Goal: Task Accomplishment & Management: Complete application form

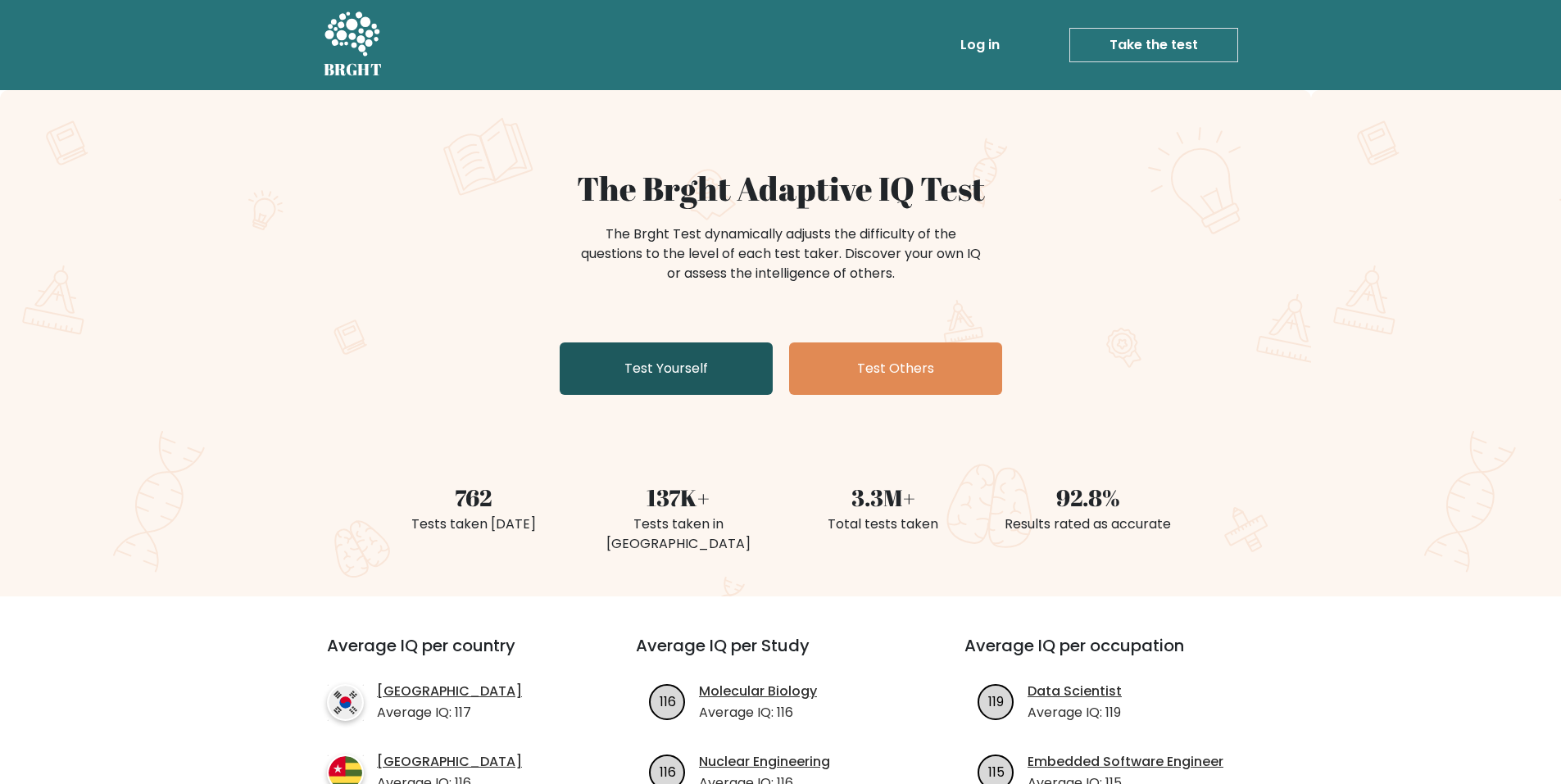
click at [662, 371] on link "Test Yourself" at bounding box center [666, 369] width 213 height 53
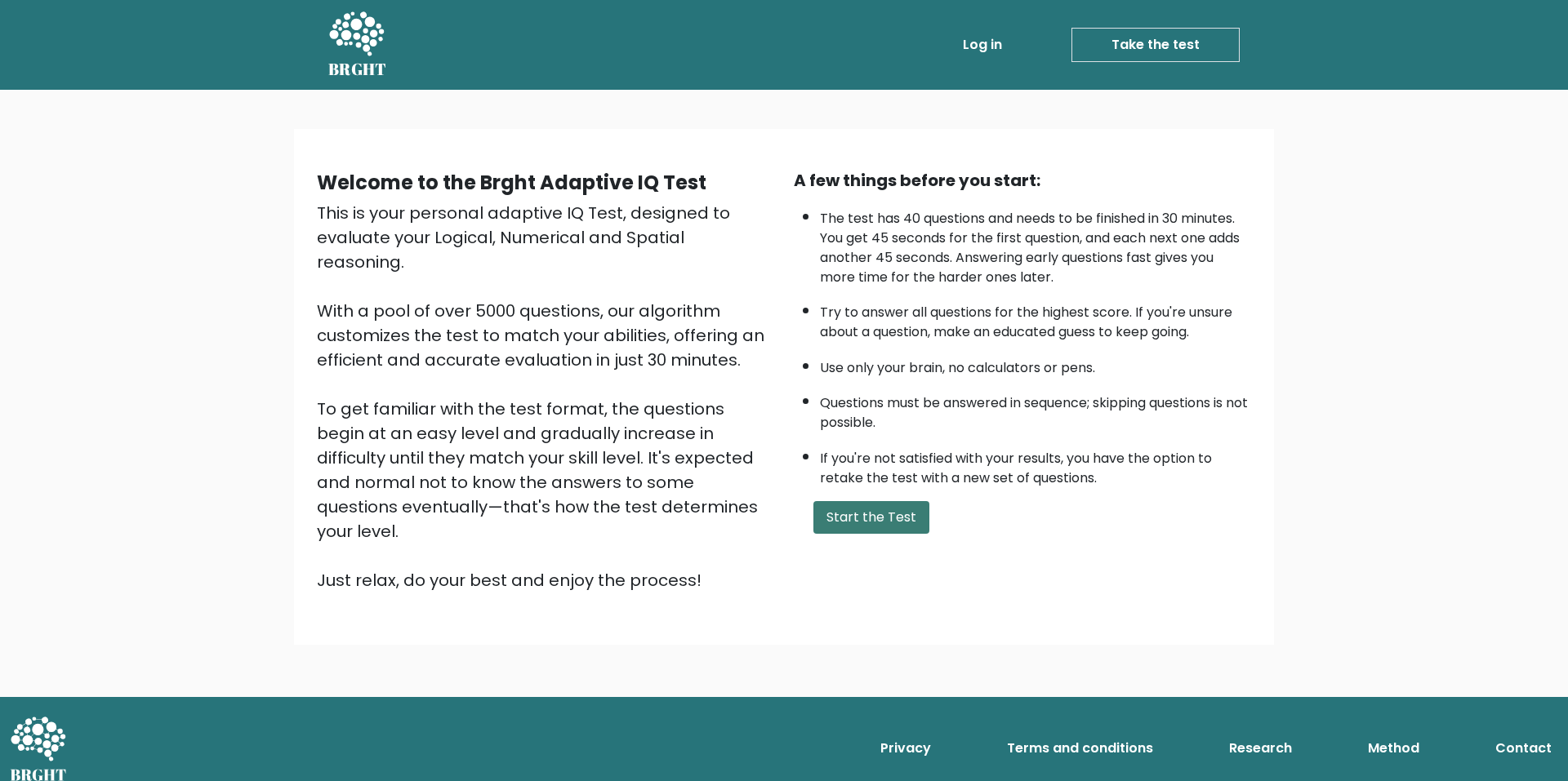
click at [909, 529] on button "Start the Test" at bounding box center [872, 517] width 116 height 32
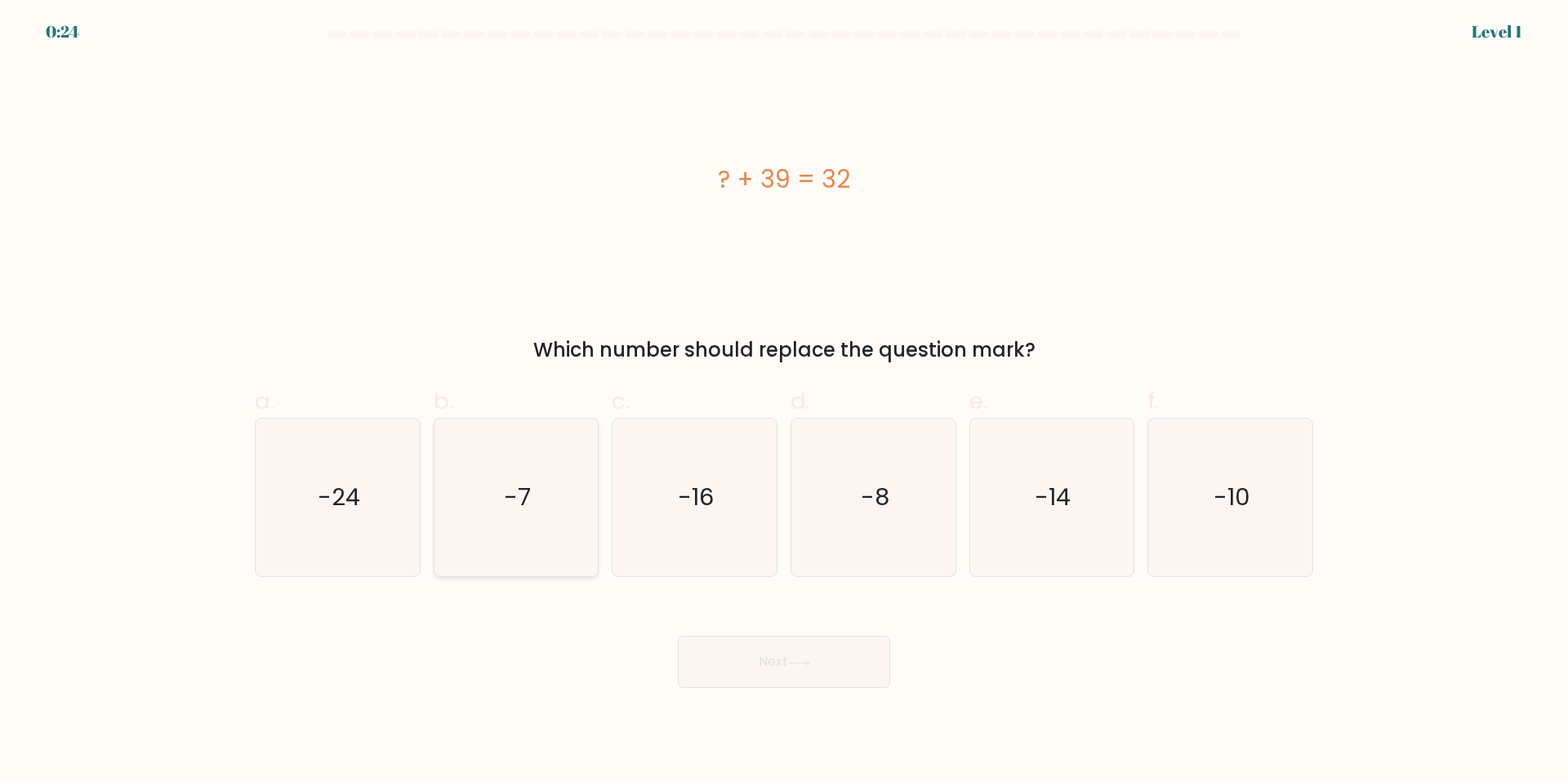
click at [462, 491] on icon "-7" at bounding box center [516, 498] width 158 height 158
click at [784, 401] on input "b. -7" at bounding box center [784, 396] width 1 height 11
radio input "true"
click at [797, 685] on button "Next" at bounding box center [784, 662] width 212 height 53
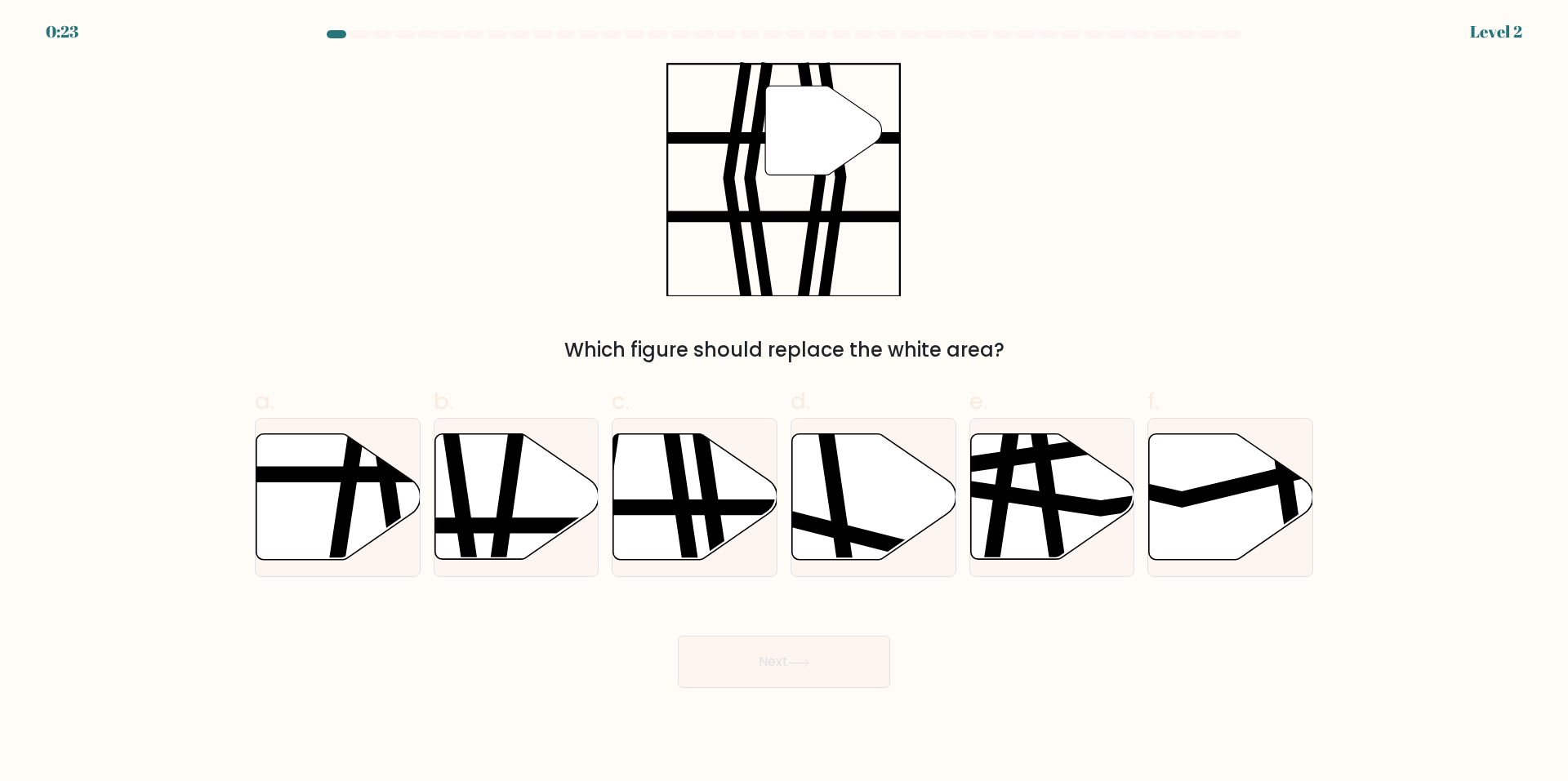
drag, startPoint x: 794, startPoint y: 678, endPoint x: 790, endPoint y: 658, distance: 20.4
click at [792, 659] on icon at bounding box center [799, 664] width 22 height 9
click at [672, 508] on line at bounding box center [638, 508] width 331 height 0
click at [784, 401] on input "c." at bounding box center [784, 396] width 1 height 11
radio input "true"
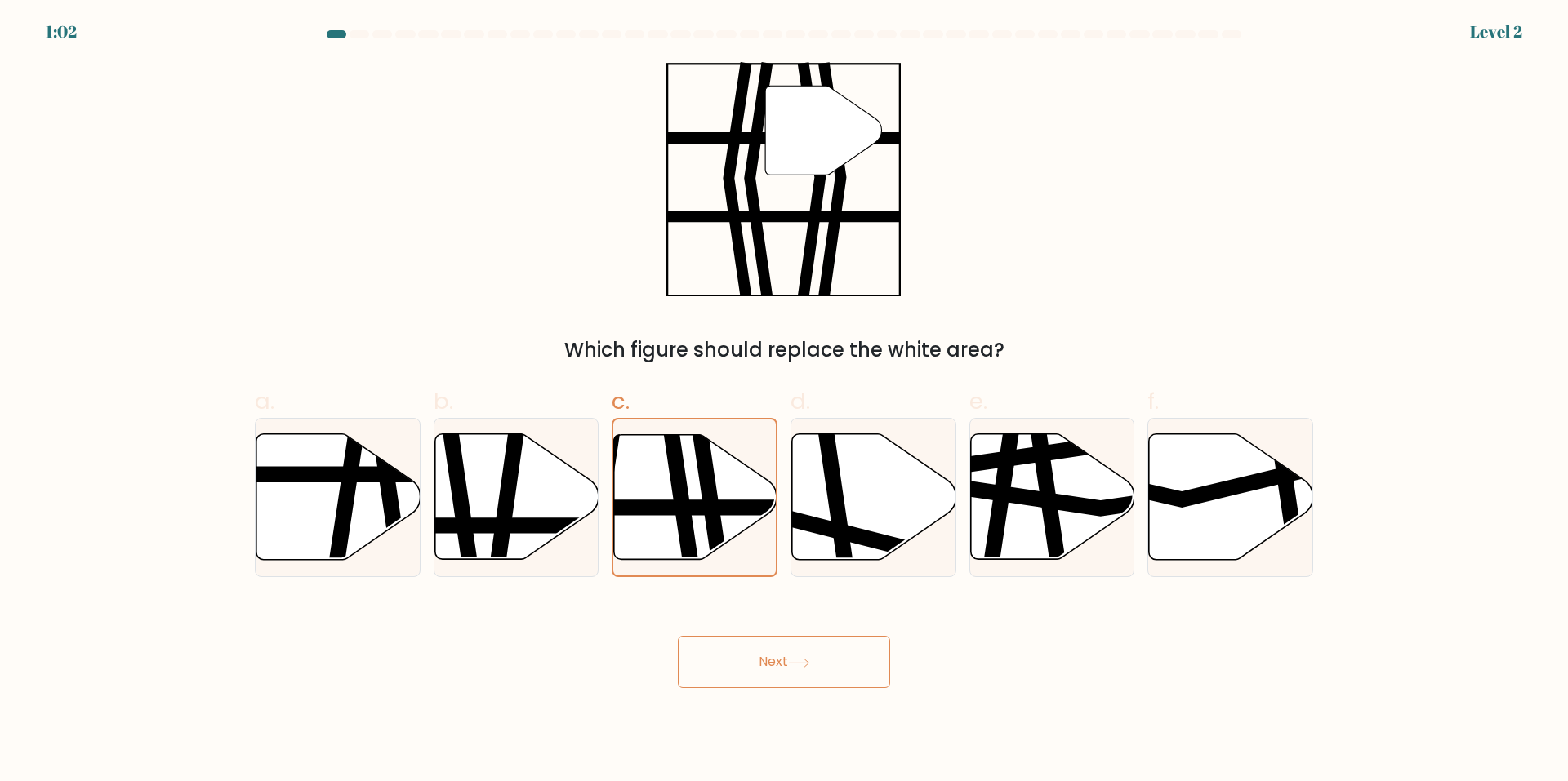
click at [787, 649] on button "Next" at bounding box center [784, 662] width 212 height 53
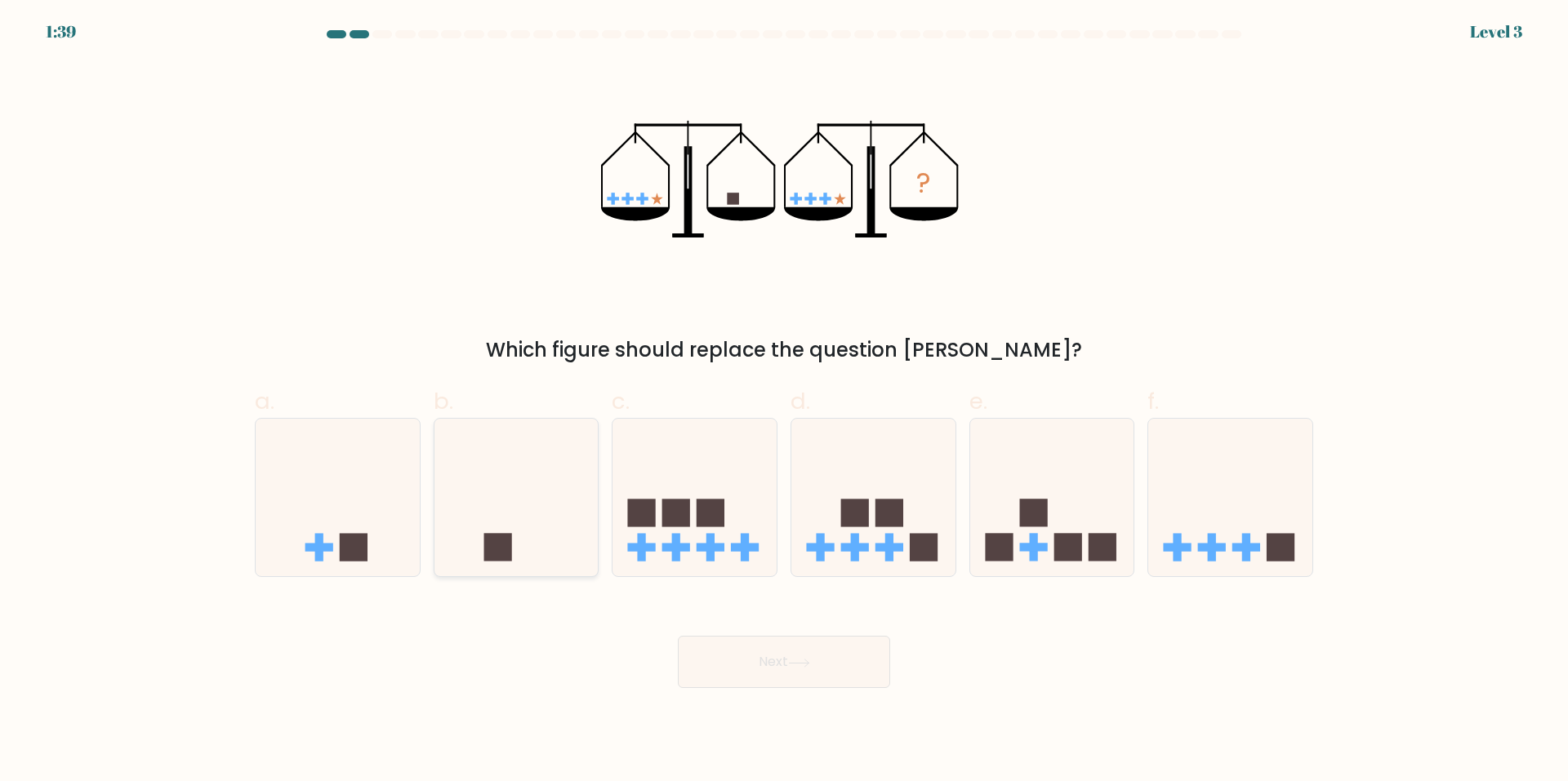
click at [519, 519] on icon at bounding box center [516, 498] width 164 height 136
click at [784, 401] on input "b." at bounding box center [784, 396] width 1 height 11
radio input "true"
click at [851, 663] on button "Next" at bounding box center [784, 662] width 212 height 53
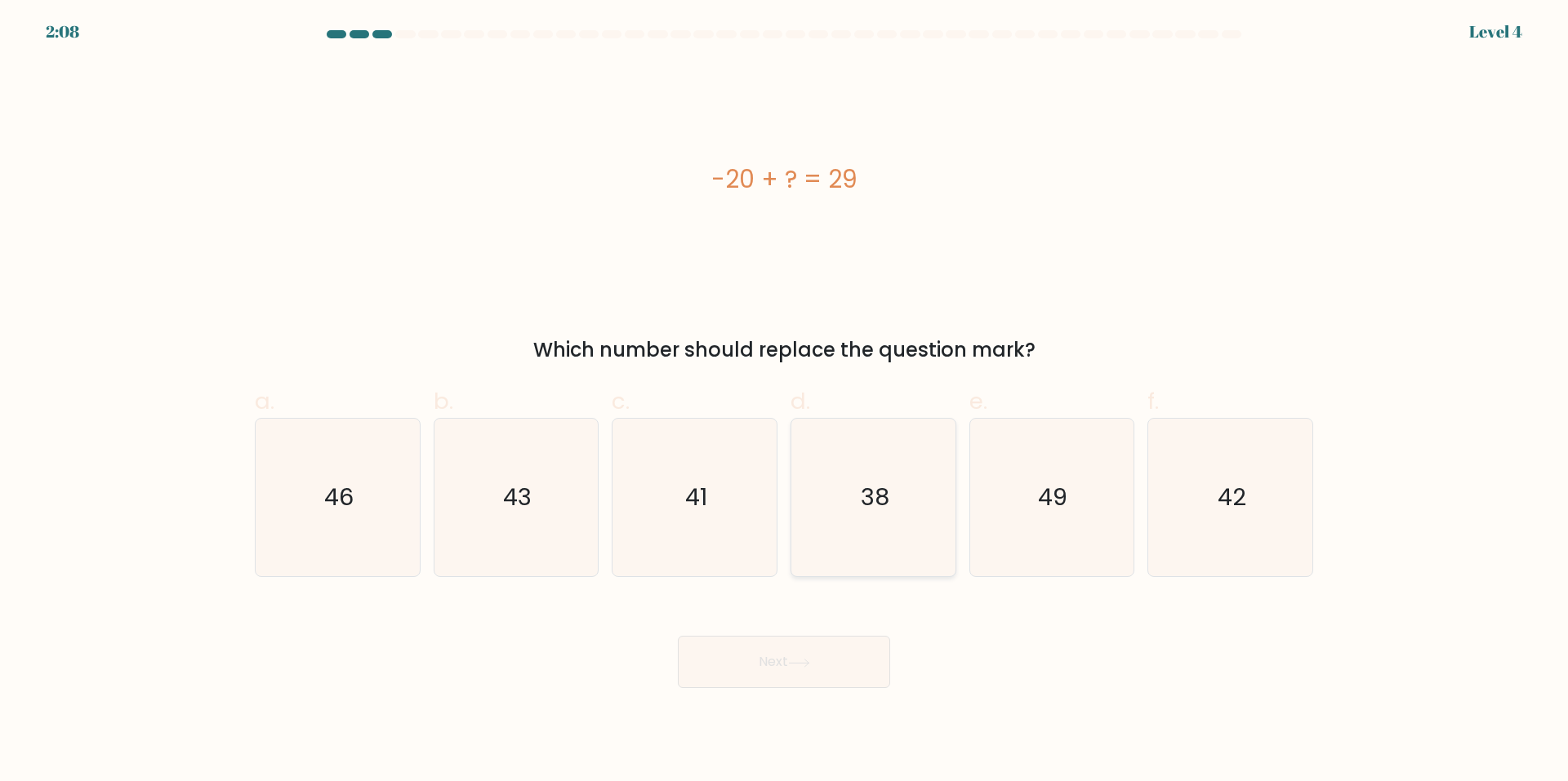
click at [883, 508] on text "38" at bounding box center [875, 497] width 29 height 32
click at [785, 401] on input "d. 38" at bounding box center [784, 396] width 1 height 11
radio input "true"
click at [836, 647] on button "Next" at bounding box center [784, 662] width 212 height 53
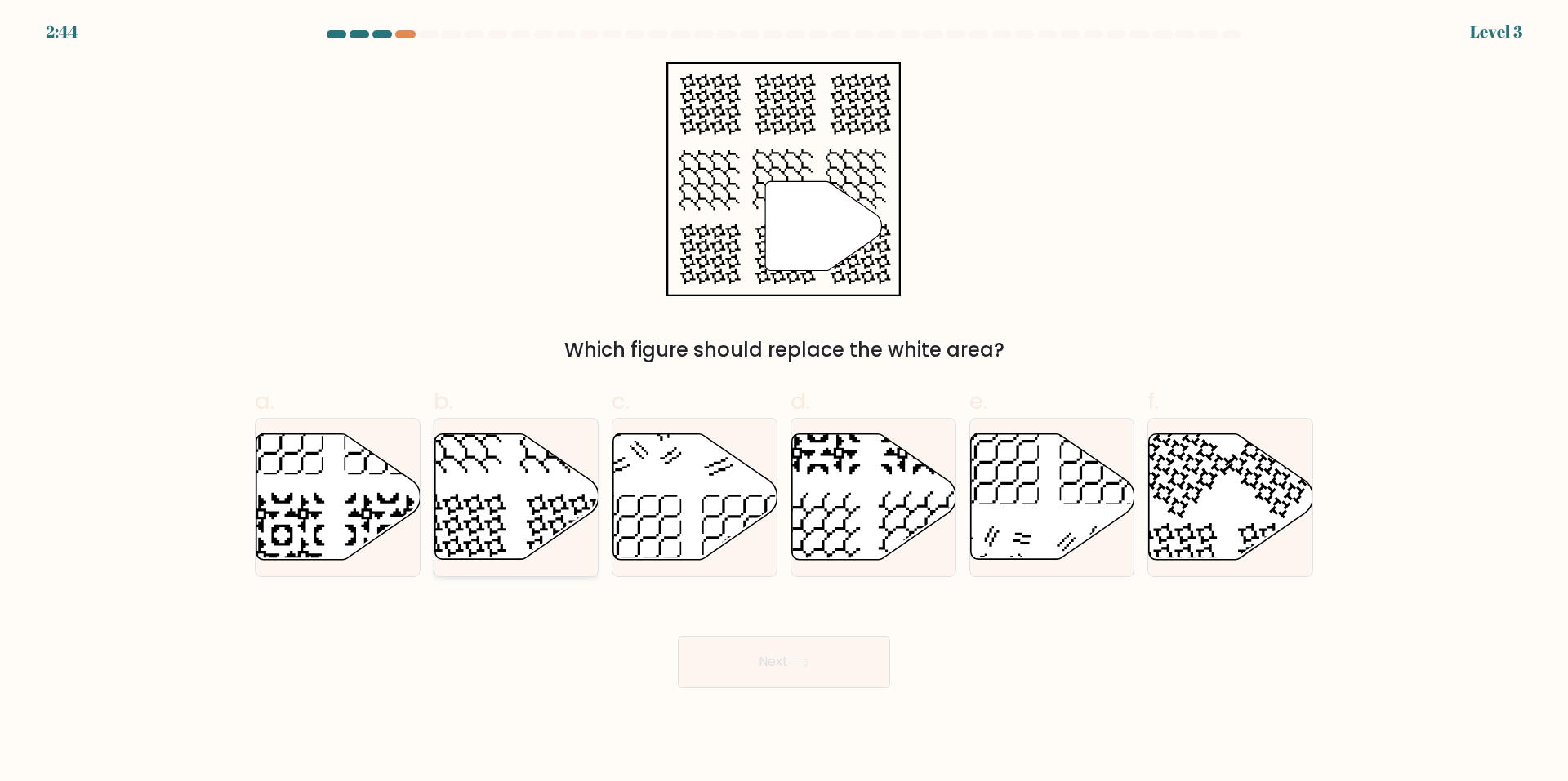
click at [556, 490] on icon at bounding box center [516, 496] width 164 height 125
click at [784, 401] on input "b." at bounding box center [784, 396] width 1 height 11
radio input "true"
click at [848, 658] on button "Next" at bounding box center [784, 662] width 212 height 53
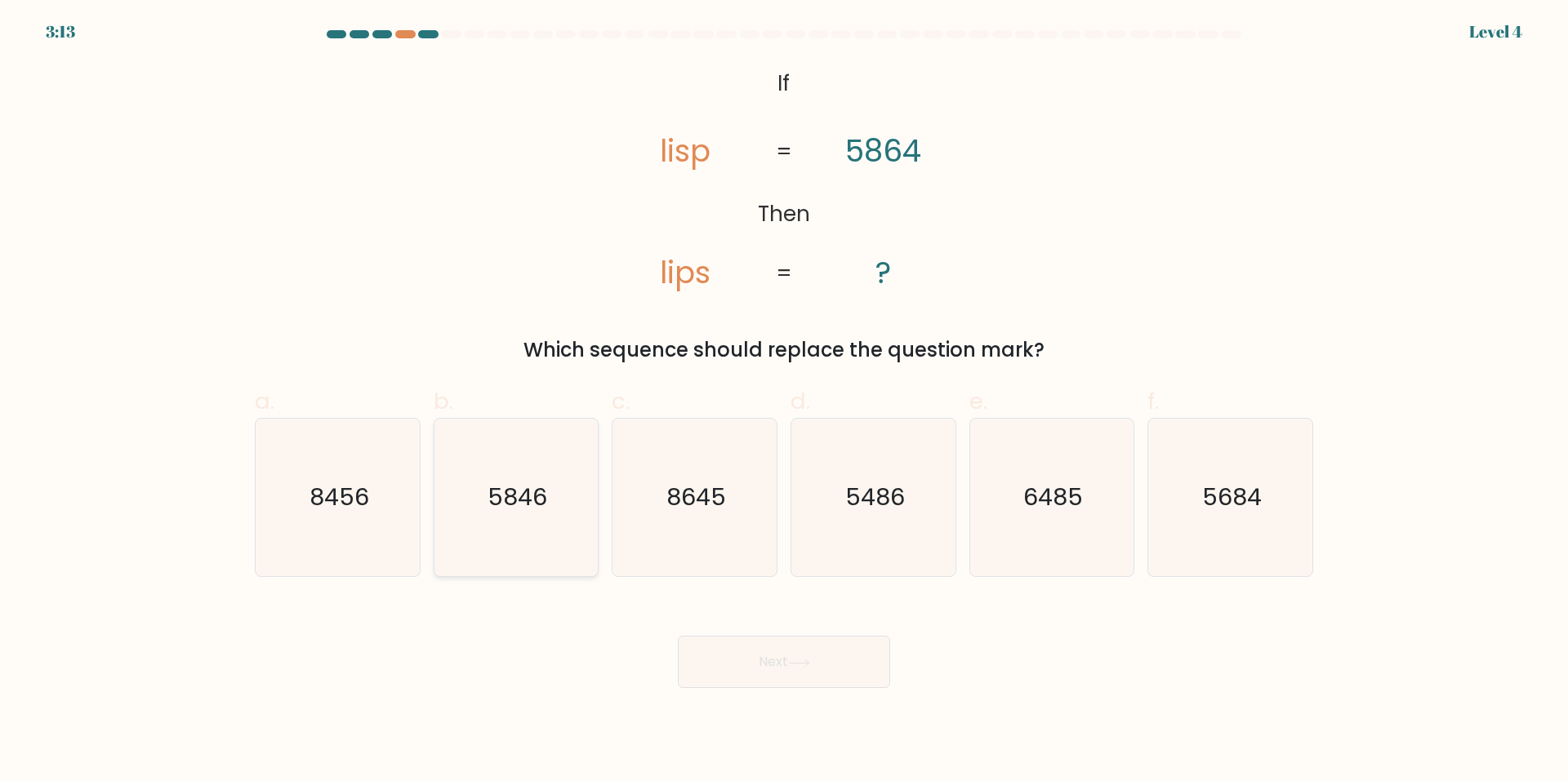
click at [525, 515] on icon "5846" at bounding box center [516, 498] width 158 height 158
click at [784, 401] on input "b. 5846" at bounding box center [784, 396] width 1 height 11
radio input "true"
click at [793, 655] on button "Next" at bounding box center [784, 662] width 212 height 53
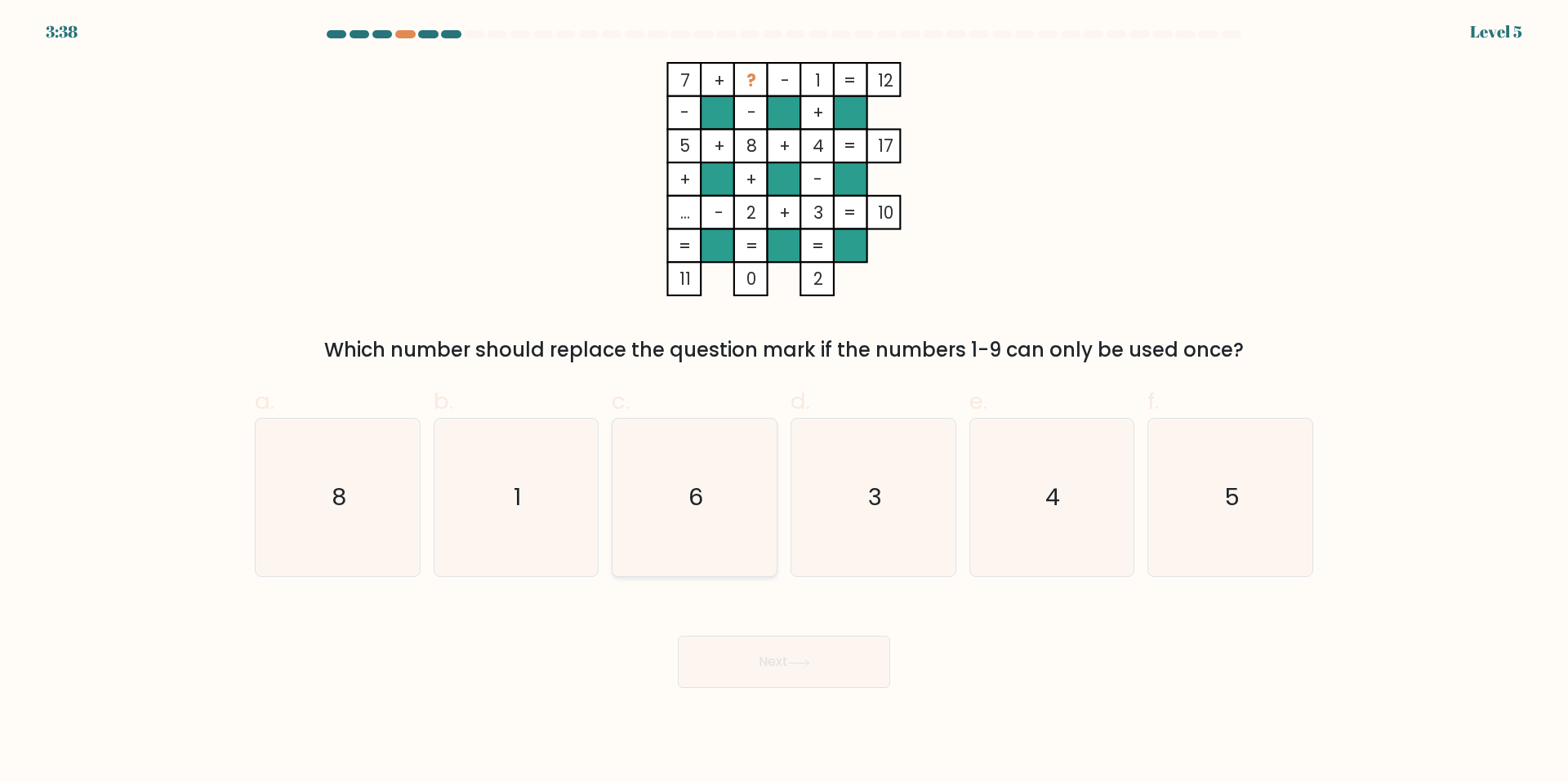
click at [718, 493] on icon "6" at bounding box center [695, 498] width 158 height 158
click at [784, 401] on input "c. 6" at bounding box center [784, 396] width 1 height 11
radio input "true"
click at [877, 671] on button "Next" at bounding box center [784, 662] width 212 height 53
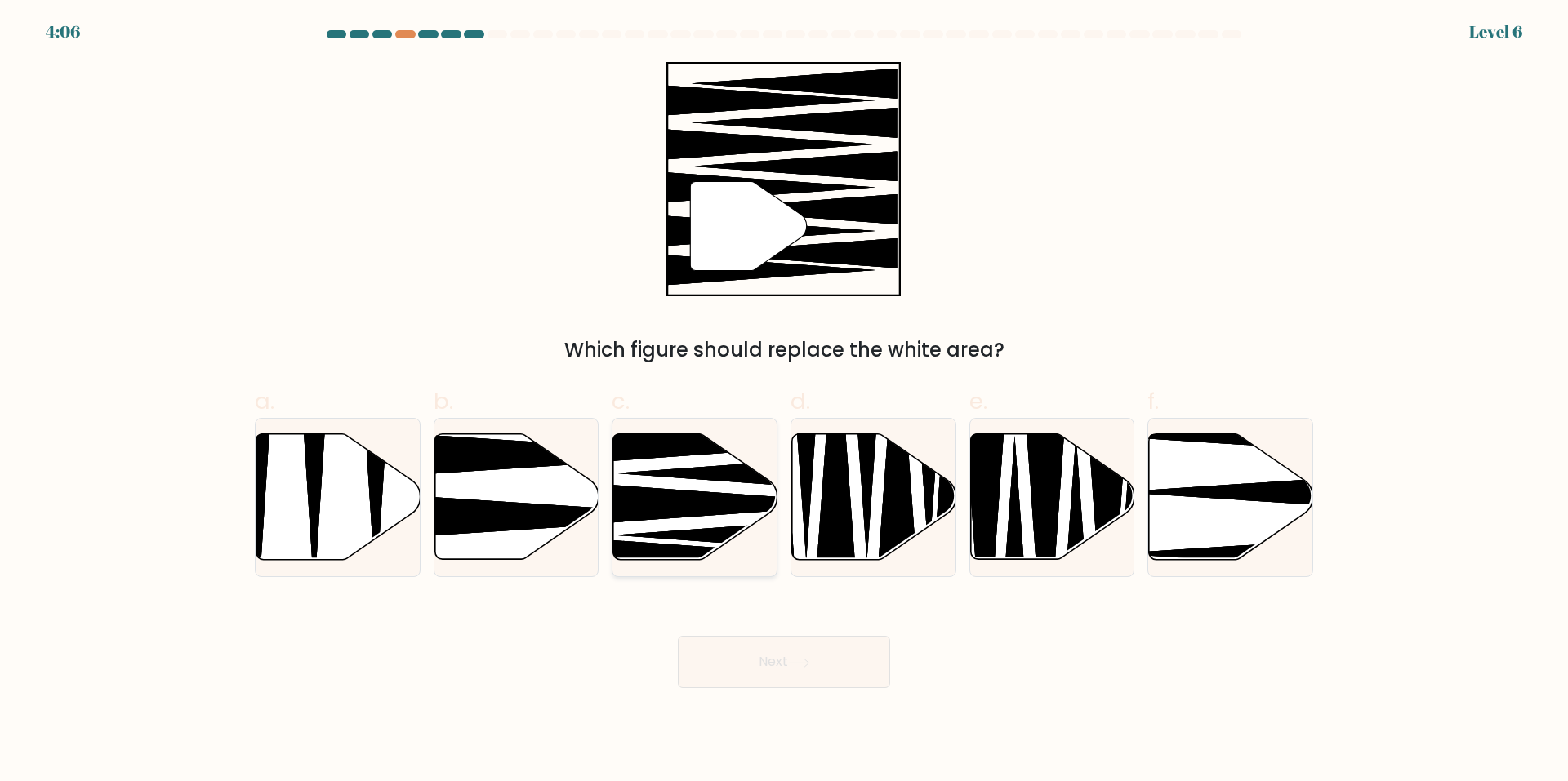
click at [729, 516] on icon at bounding box center [695, 496] width 164 height 125
click at [784, 401] on input "c." at bounding box center [784, 396] width 1 height 11
radio input "true"
click at [839, 668] on button "Next" at bounding box center [784, 662] width 212 height 53
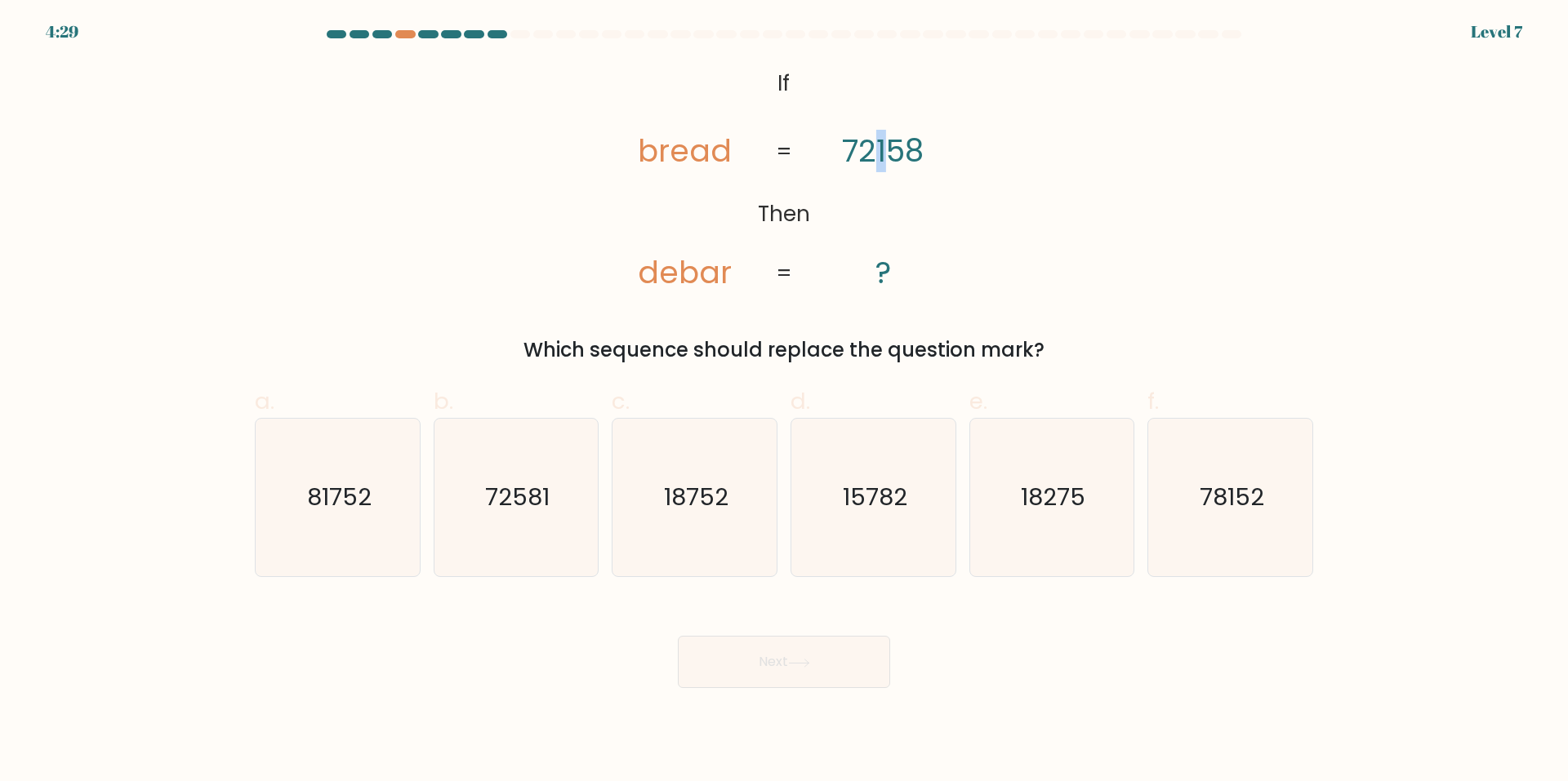
drag, startPoint x: 877, startPoint y: 162, endPoint x: 887, endPoint y: 162, distance: 10.0
click at [887, 162] on tspan "72158" at bounding box center [882, 151] width 82 height 42
drag, startPoint x: 887, startPoint y: 162, endPoint x: 902, endPoint y: 161, distance: 15.0
click at [902, 161] on tspan "72158" at bounding box center [882, 151] width 82 height 42
drag, startPoint x: 909, startPoint y: 163, endPoint x: 952, endPoint y: 174, distance: 44.4
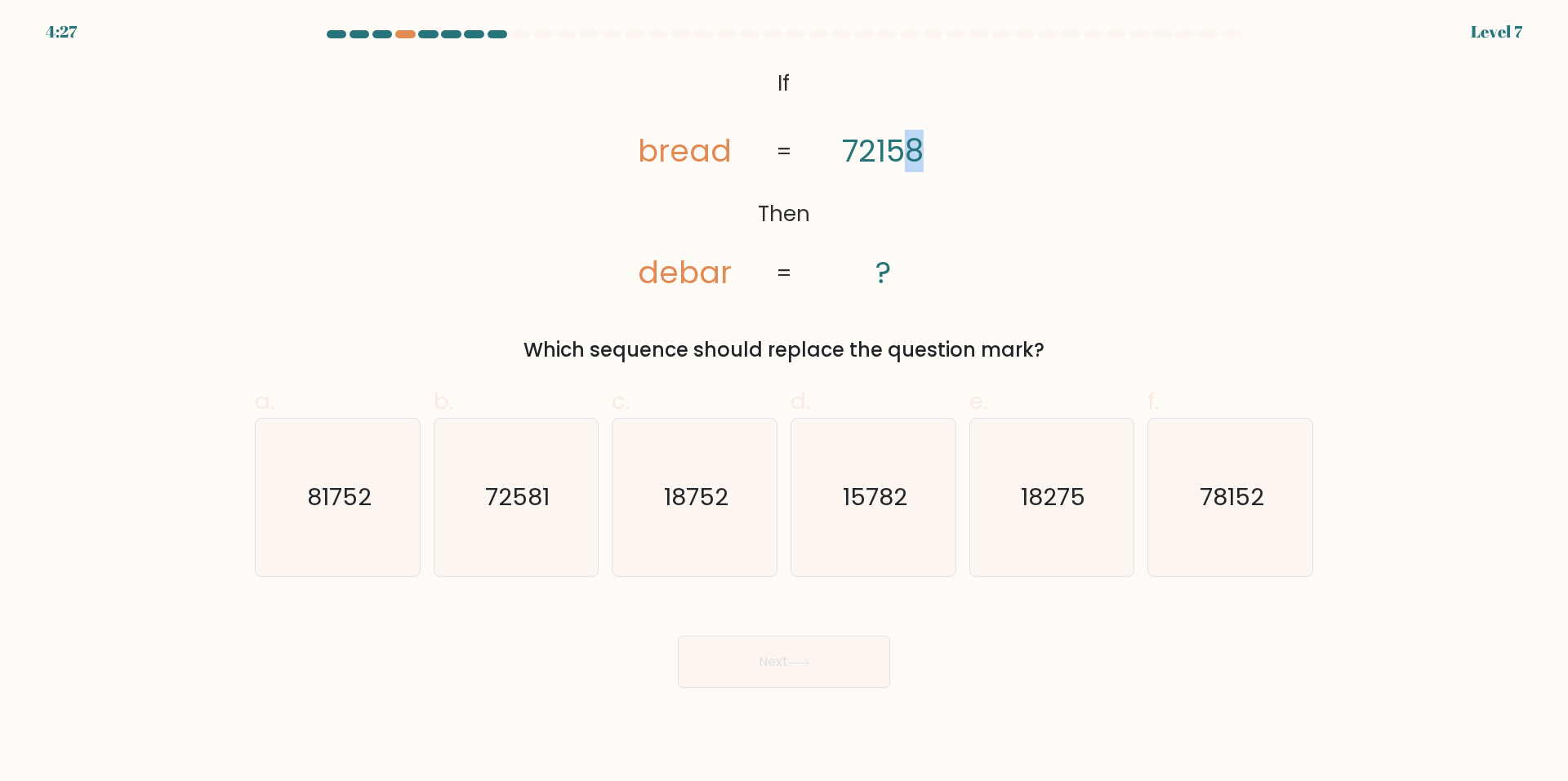
click at [952, 174] on icon "@import url('https://fonts.googleapis.com/css?family=Abril+Fatface:400,100,100i…" at bounding box center [784, 179] width 381 height 234
click at [344, 521] on icon "81752" at bounding box center [338, 498] width 158 height 158
click at [784, 401] on input "a. 81752" at bounding box center [784, 396] width 1 height 11
radio input "true"
click at [788, 667] on button "Next" at bounding box center [784, 662] width 212 height 53
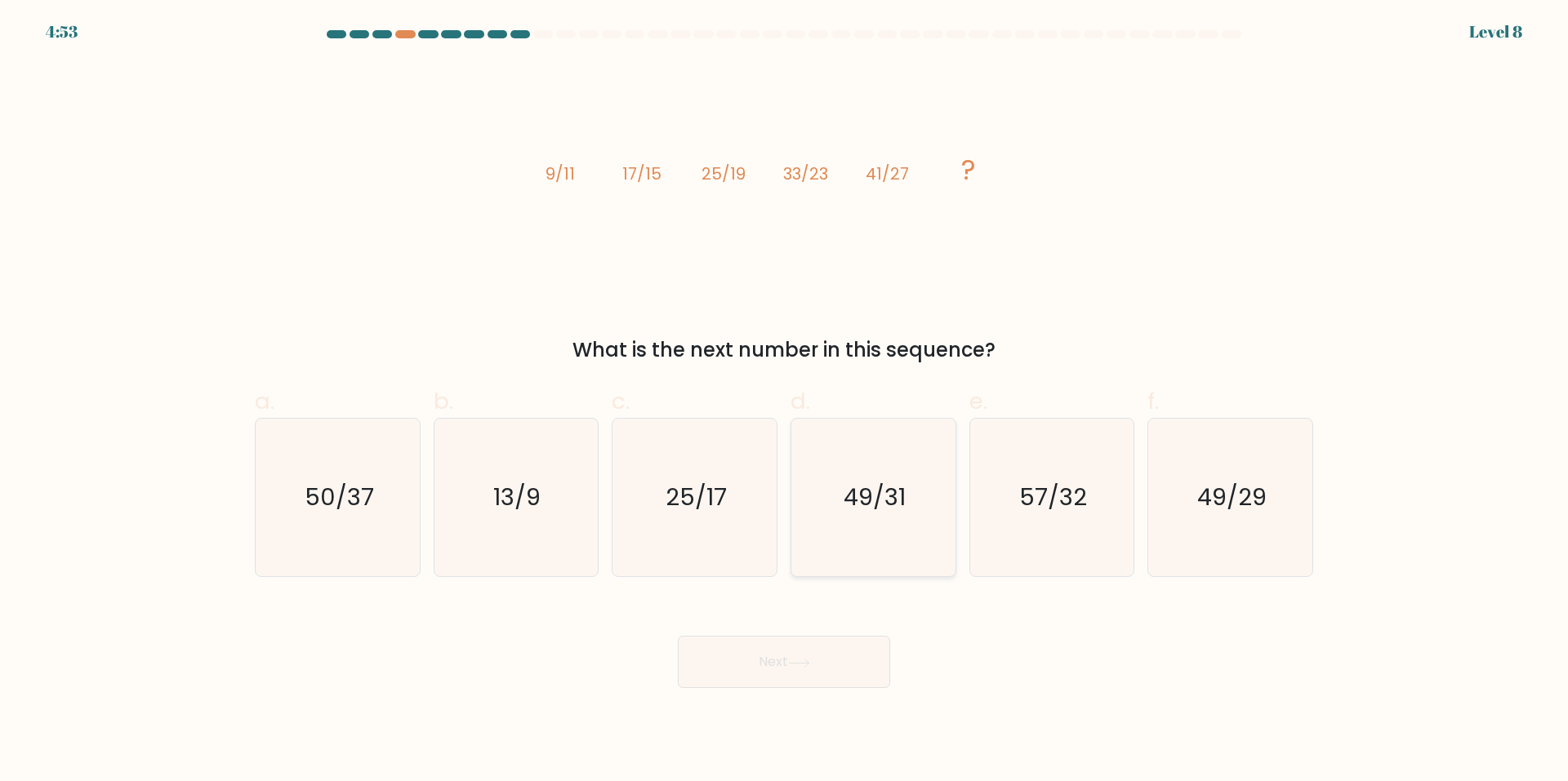
click at [902, 537] on icon "49/31" at bounding box center [873, 498] width 158 height 158
click at [785, 401] on input "d. 49/31" at bounding box center [784, 396] width 1 height 11
radio input "true"
click at [810, 665] on icon at bounding box center [799, 664] width 22 height 9
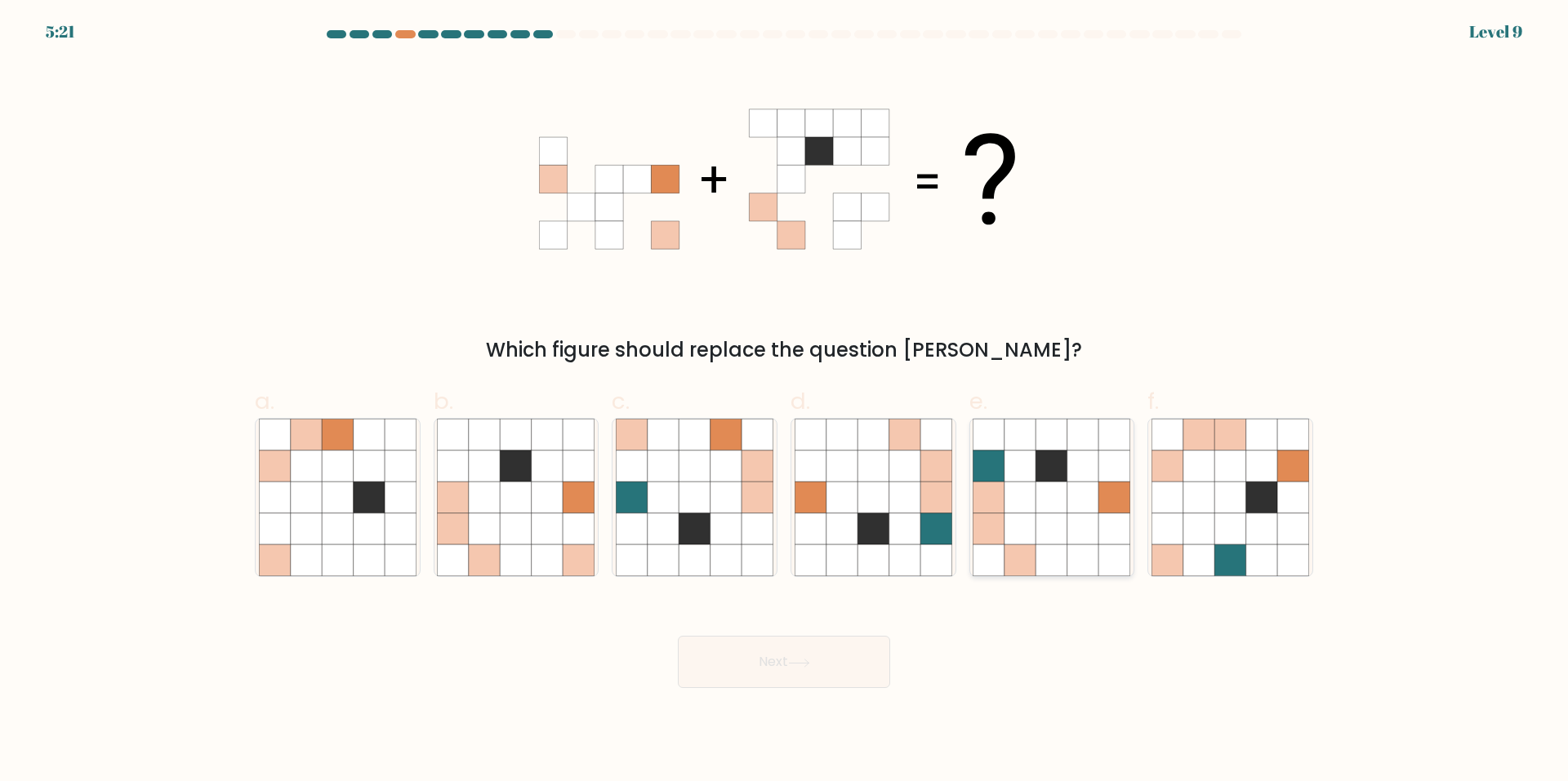
click at [1087, 532] on icon at bounding box center [1082, 529] width 31 height 31
click at [785, 401] on input "e." at bounding box center [784, 396] width 1 height 11
radio input "true"
click at [1322, 523] on form at bounding box center [784, 359] width 1568 height 658
click at [1267, 535] on icon at bounding box center [1261, 529] width 31 height 31
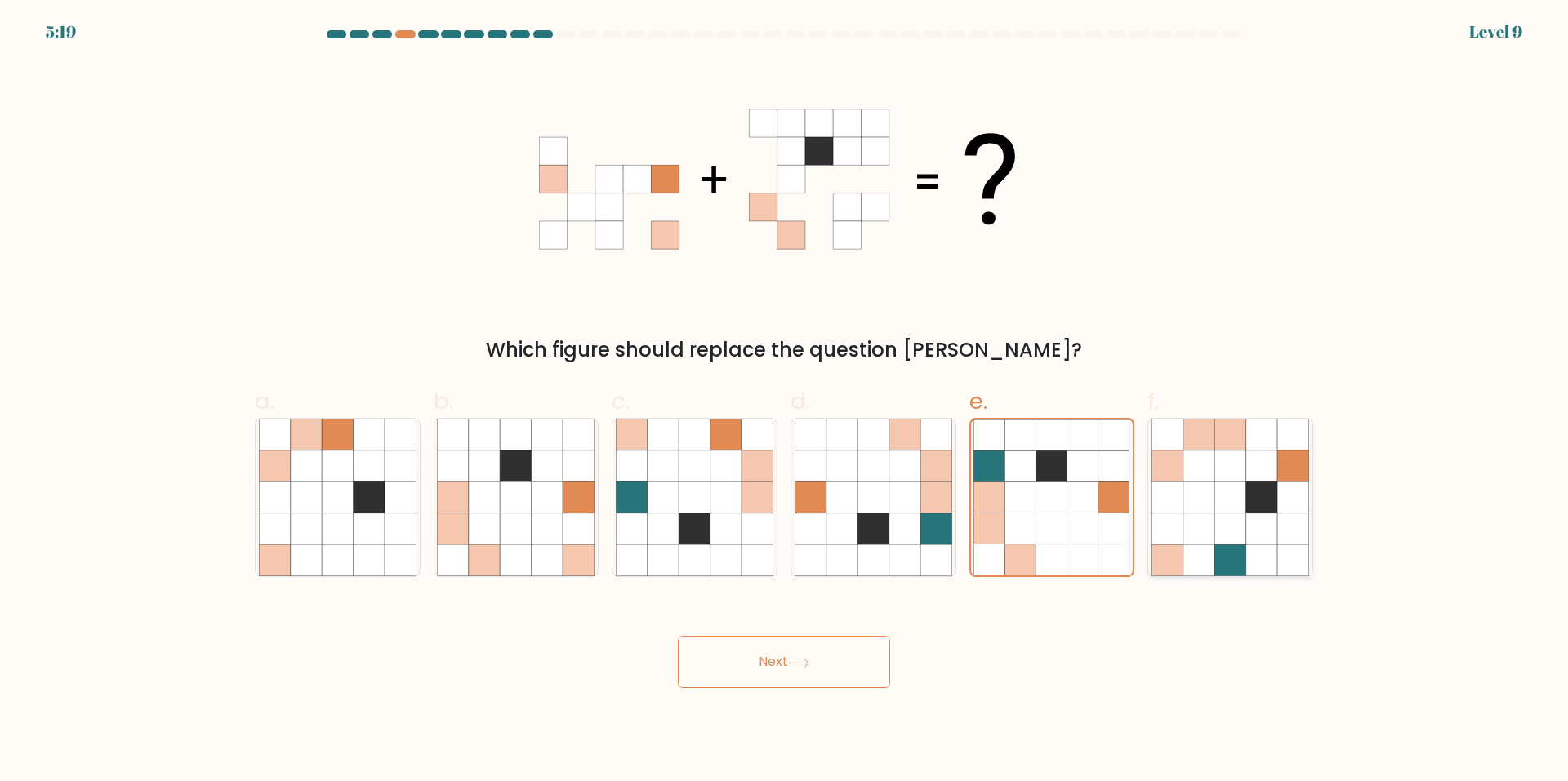
click at [785, 401] on input "f." at bounding box center [784, 396] width 1 height 11
radio input "true"
click at [832, 508] on icon at bounding box center [841, 497] width 31 height 31
click at [785, 401] on input "d." at bounding box center [784, 396] width 1 height 11
radio input "true"
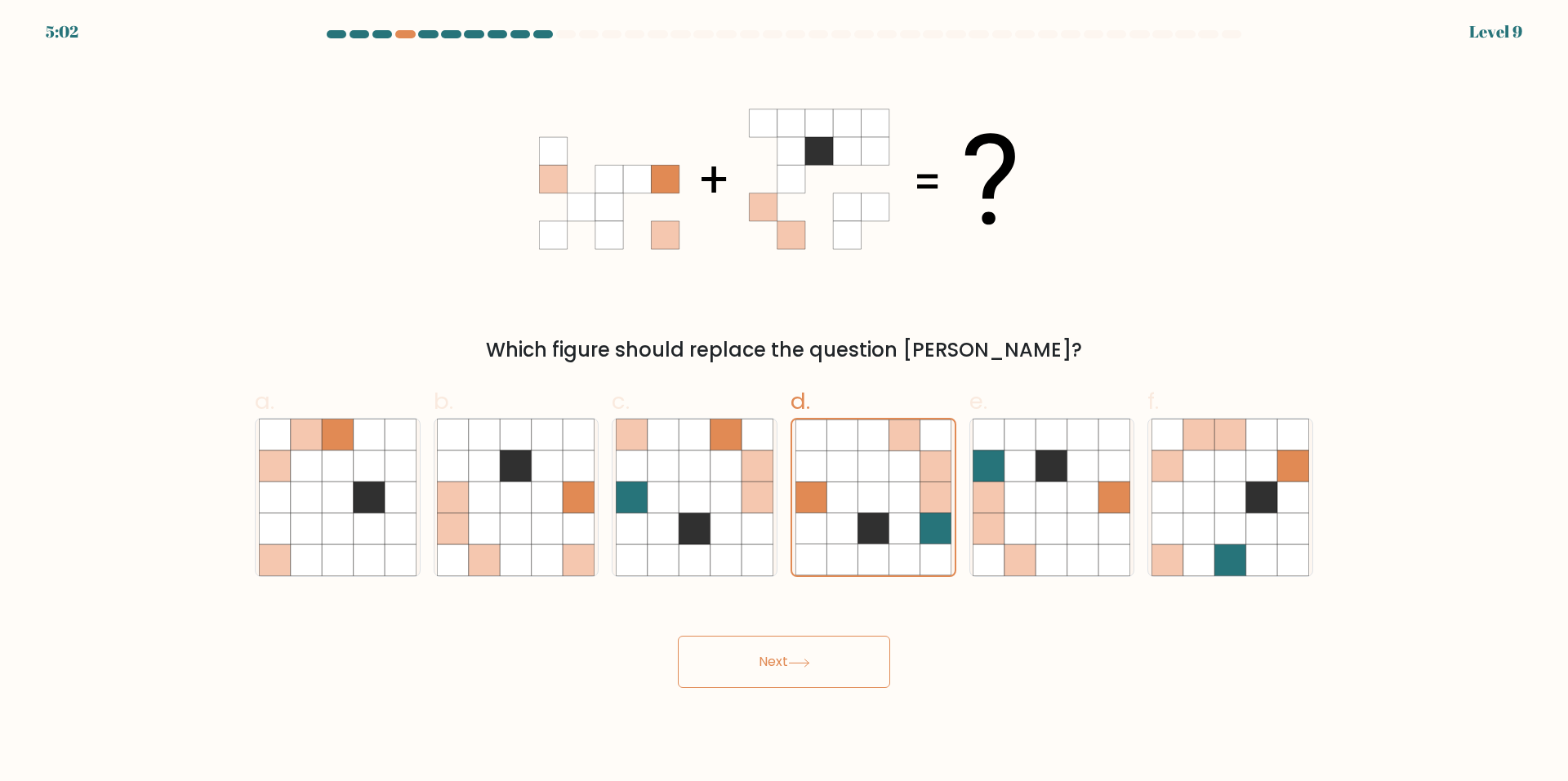
click at [795, 674] on button "Next" at bounding box center [784, 662] width 212 height 53
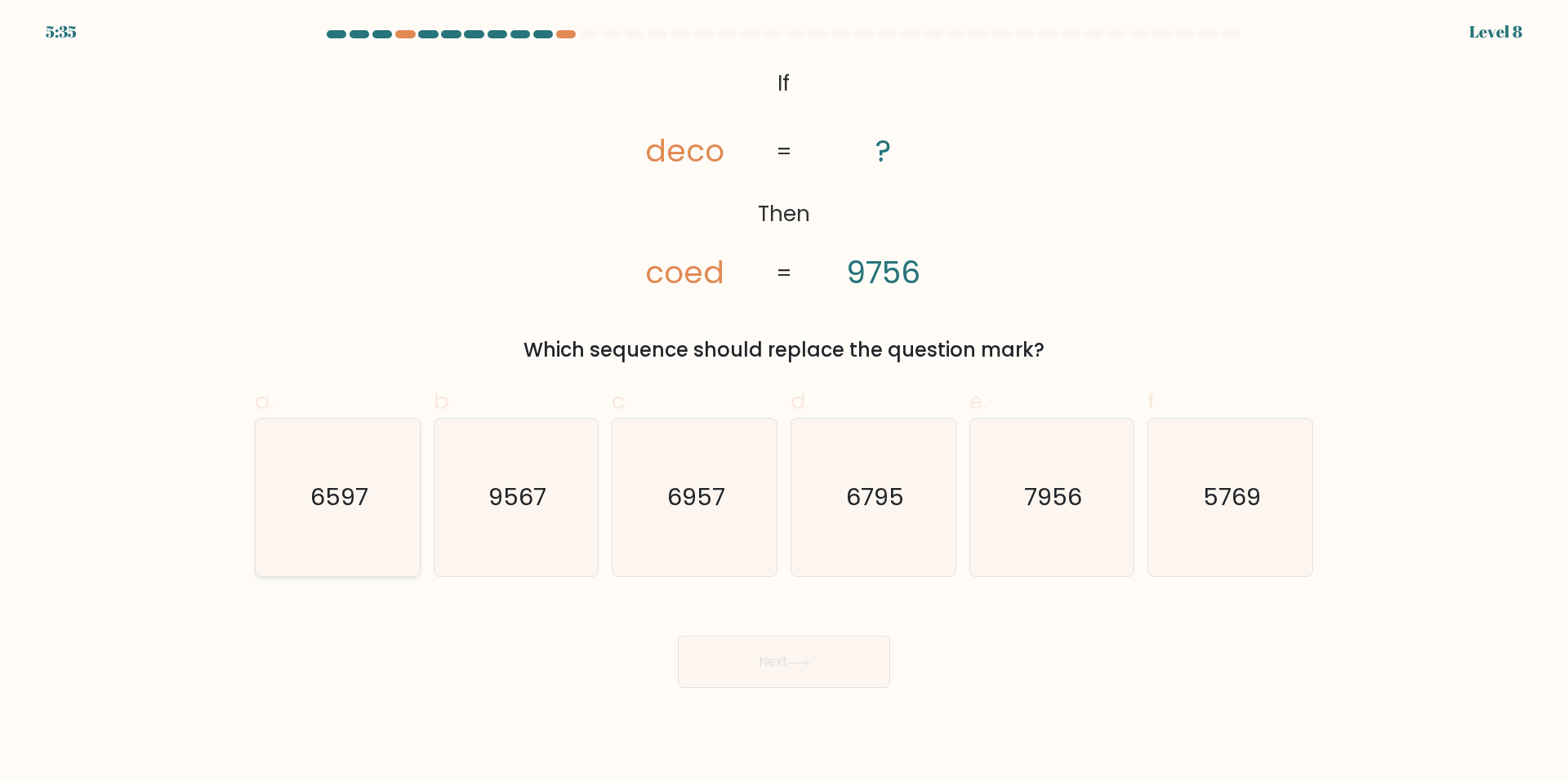
click at [329, 493] on text "6597" at bounding box center [339, 497] width 58 height 32
click at [784, 401] on input "a. 6597" at bounding box center [784, 396] width 1 height 11
radio input "true"
click at [804, 675] on button "Next" at bounding box center [784, 662] width 212 height 53
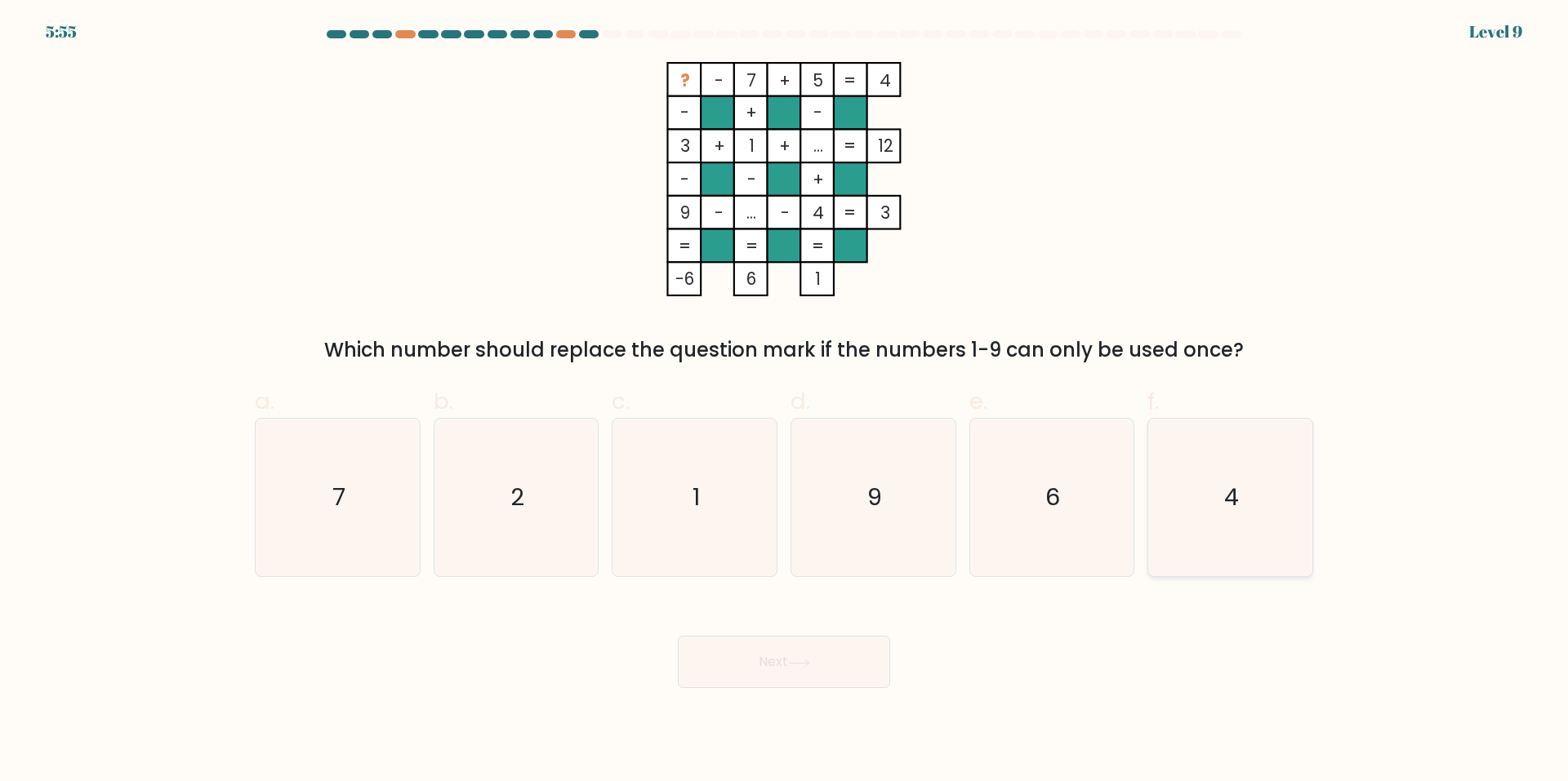
click at [1208, 501] on icon "4" at bounding box center [1230, 498] width 158 height 158
click at [785, 401] on input "f. 4" at bounding box center [784, 396] width 1 height 11
radio input "true"
click at [845, 679] on button "Next" at bounding box center [784, 662] width 212 height 53
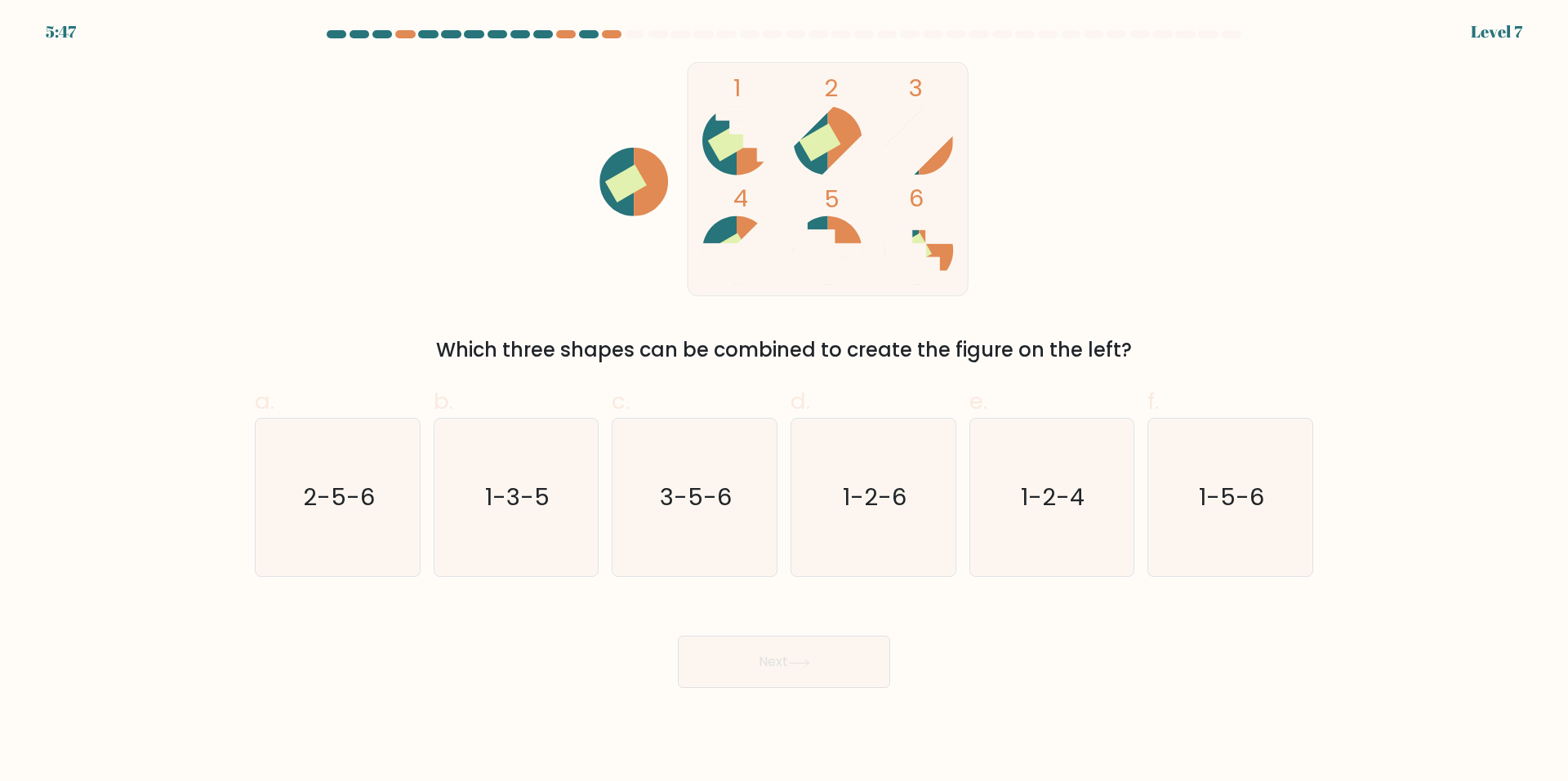
click at [737, 165] on icon at bounding box center [719, 141] width 34 height 68
click at [1254, 538] on icon "1-5-6" at bounding box center [1230, 498] width 158 height 158
click at [785, 401] on input "f. 1-5-6" at bounding box center [784, 396] width 1 height 11
radio input "true"
click at [771, 670] on button "Next" at bounding box center [784, 662] width 212 height 53
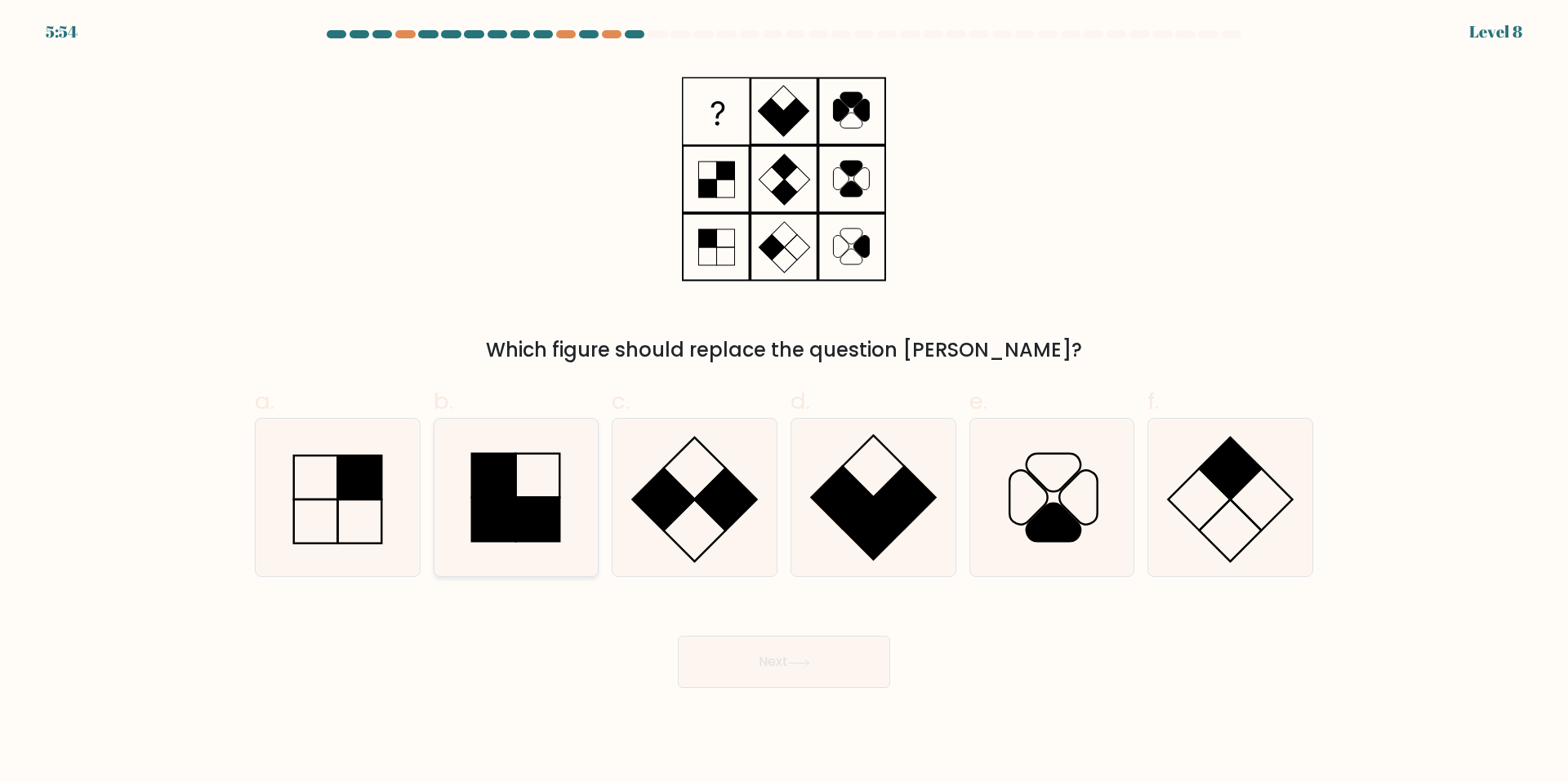
click at [543, 528] on rect at bounding box center [538, 520] width 44 height 44
click at [784, 401] on input "b." at bounding box center [784, 396] width 1 height 11
radio input "true"
click at [830, 664] on button "Next" at bounding box center [784, 662] width 212 height 53
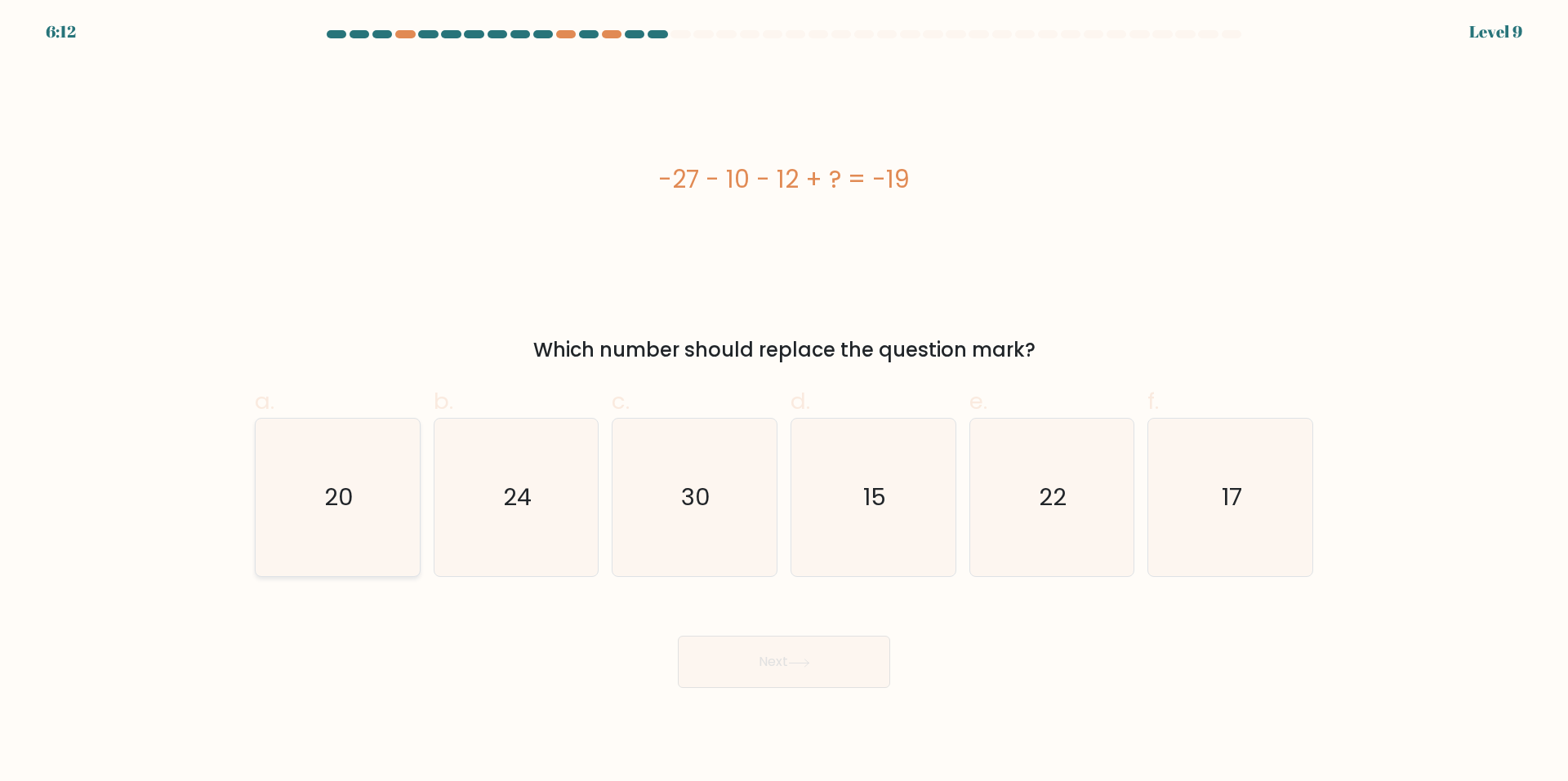
click at [343, 529] on icon "20" at bounding box center [338, 498] width 158 height 158
click at [784, 401] on input "a. 20" at bounding box center [784, 396] width 1 height 11
radio input "true"
click at [731, 501] on icon "30" at bounding box center [695, 498] width 158 height 158
click at [784, 401] on input "c. 30" at bounding box center [784, 396] width 1 height 11
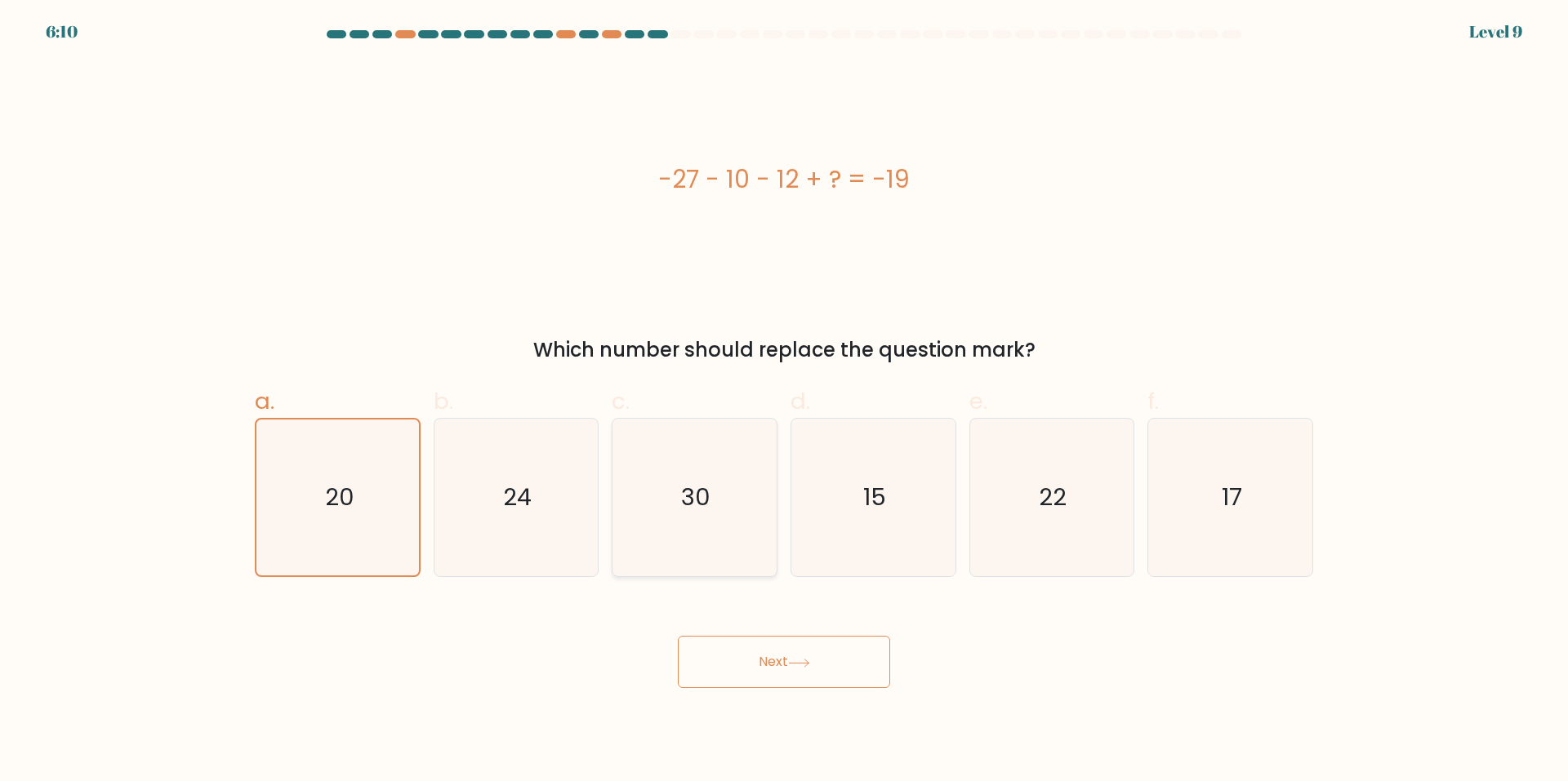
radio input "true"
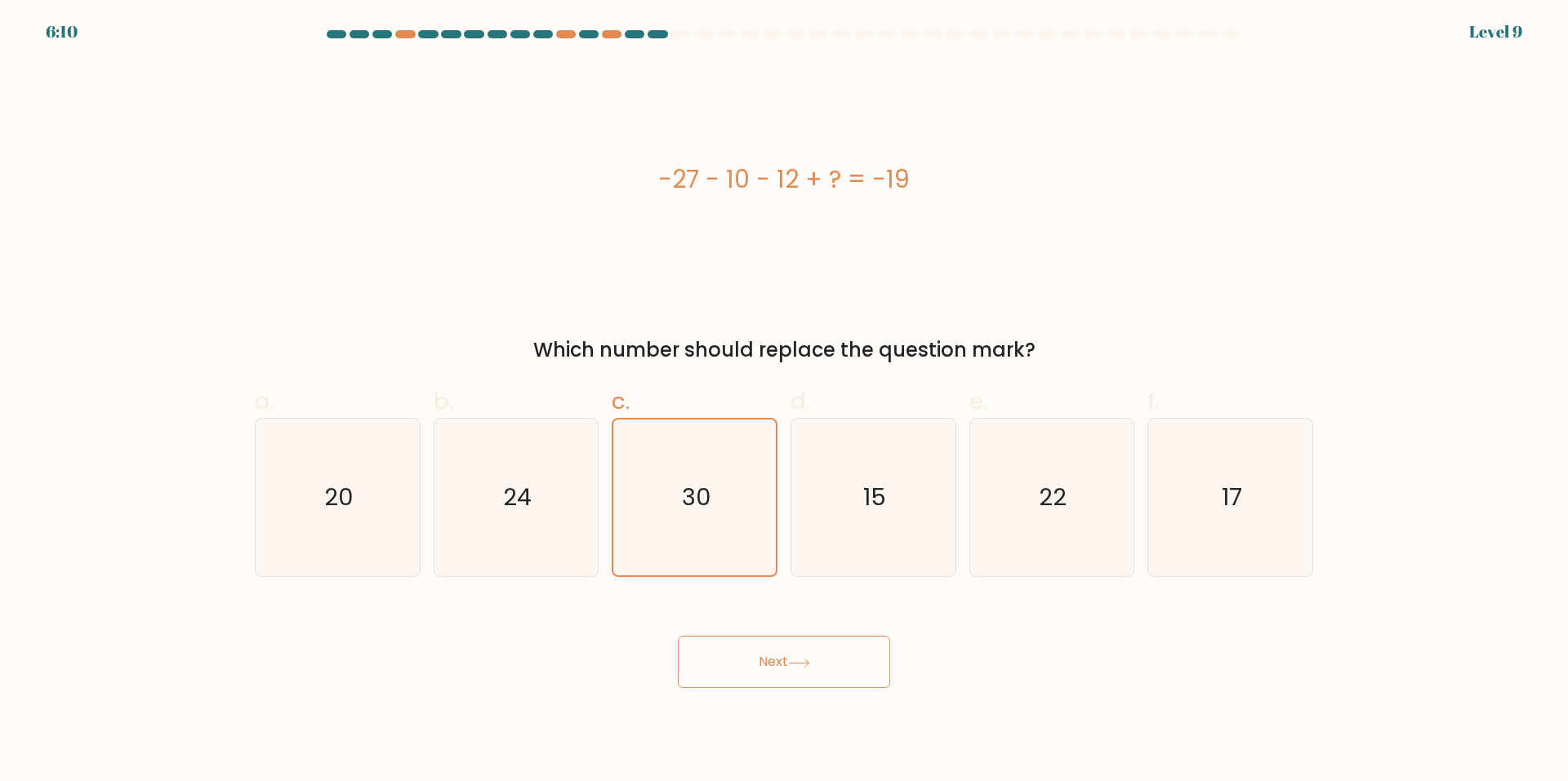
drag, startPoint x: 816, startPoint y: 687, endPoint x: 814, endPoint y: 730, distance: 43.0
click at [815, 687] on button "Next" at bounding box center [784, 662] width 212 height 53
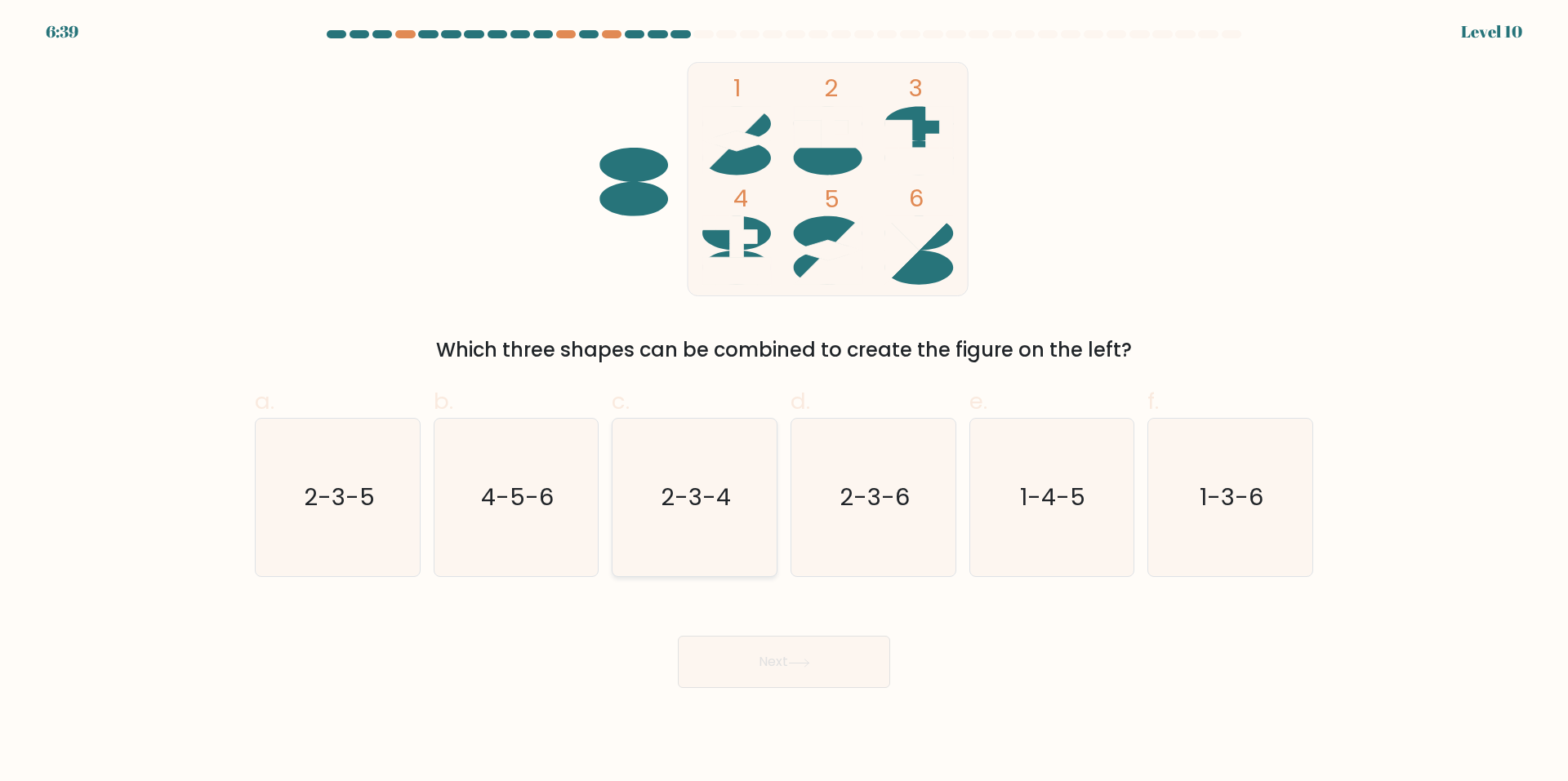
click at [734, 475] on icon "2-3-4" at bounding box center [695, 498] width 158 height 158
click at [784, 401] on input "c. 2-3-4" at bounding box center [784, 396] width 1 height 11
radio input "true"
click at [827, 668] on button "Next" at bounding box center [784, 662] width 212 height 53
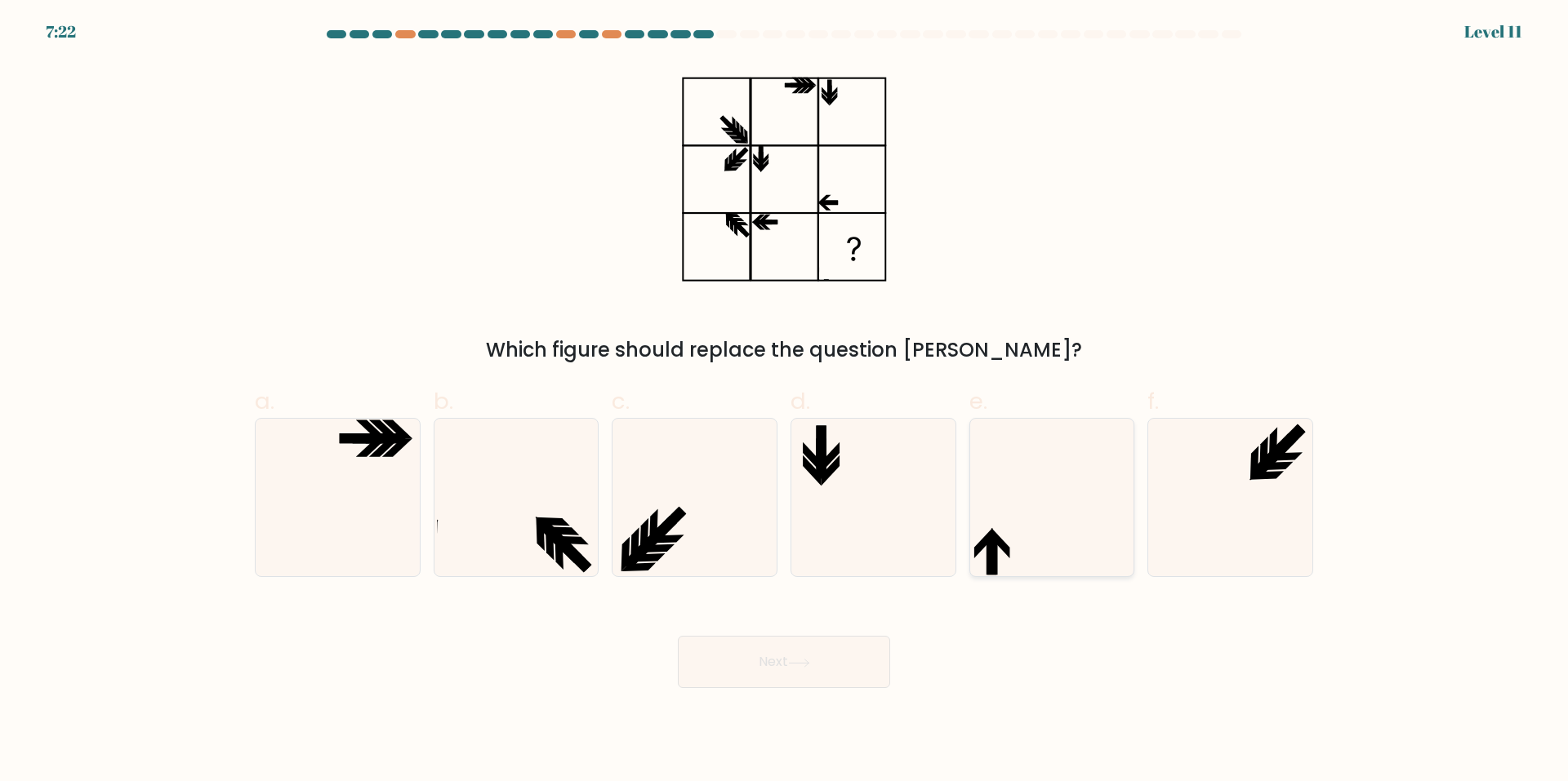
click at [978, 482] on icon at bounding box center [1051, 498] width 158 height 158
click at [785, 401] on input "e." at bounding box center [784, 396] width 1 height 11
radio input "true"
click at [788, 673] on button "Next" at bounding box center [784, 662] width 212 height 53
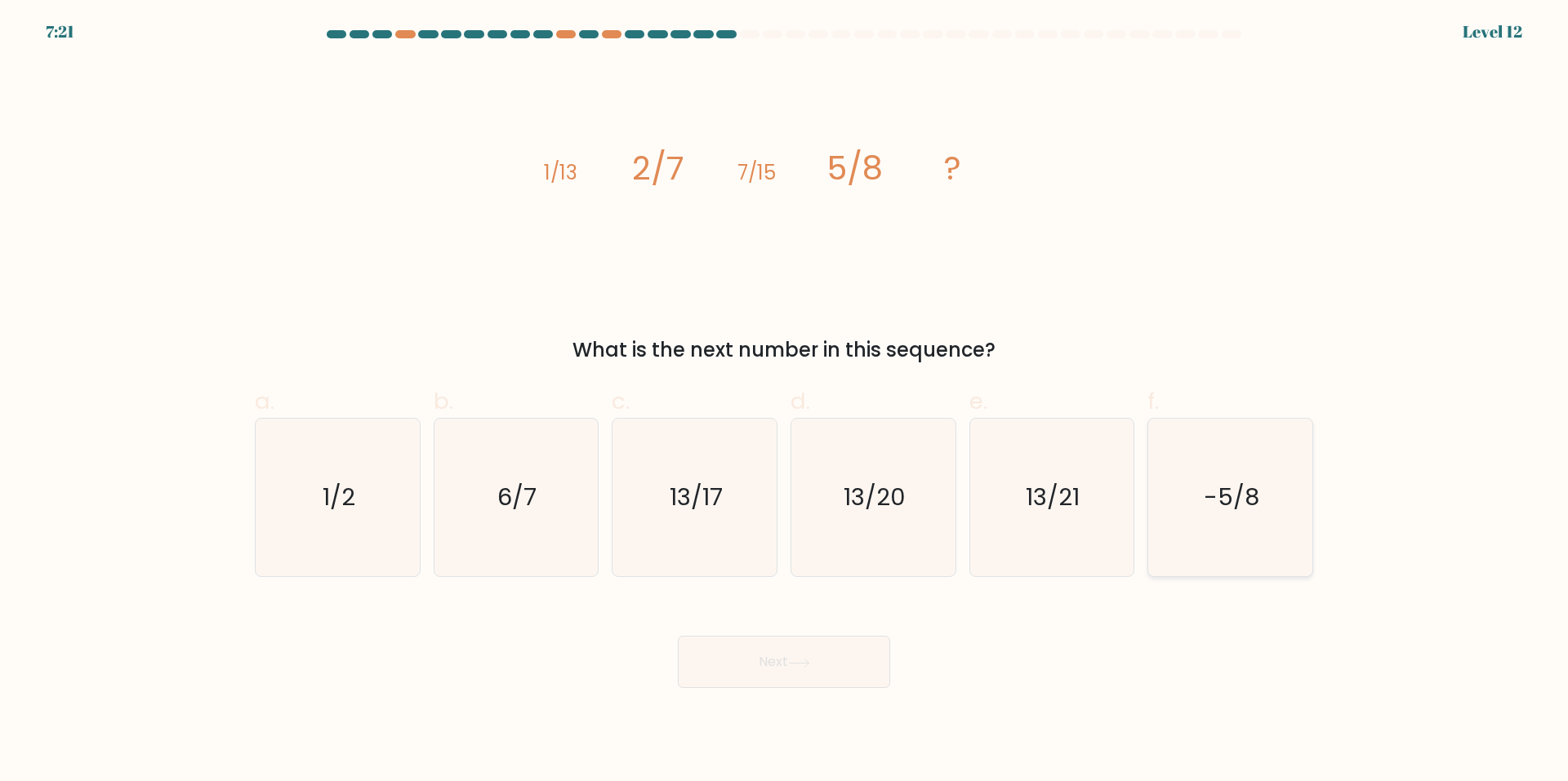
click at [1154, 522] on icon "-5/8" at bounding box center [1230, 498] width 158 height 158
click at [785, 401] on input "f. -5/8" at bounding box center [784, 396] width 1 height 11
radio input "true"
click at [797, 650] on button "Next" at bounding box center [784, 662] width 212 height 53
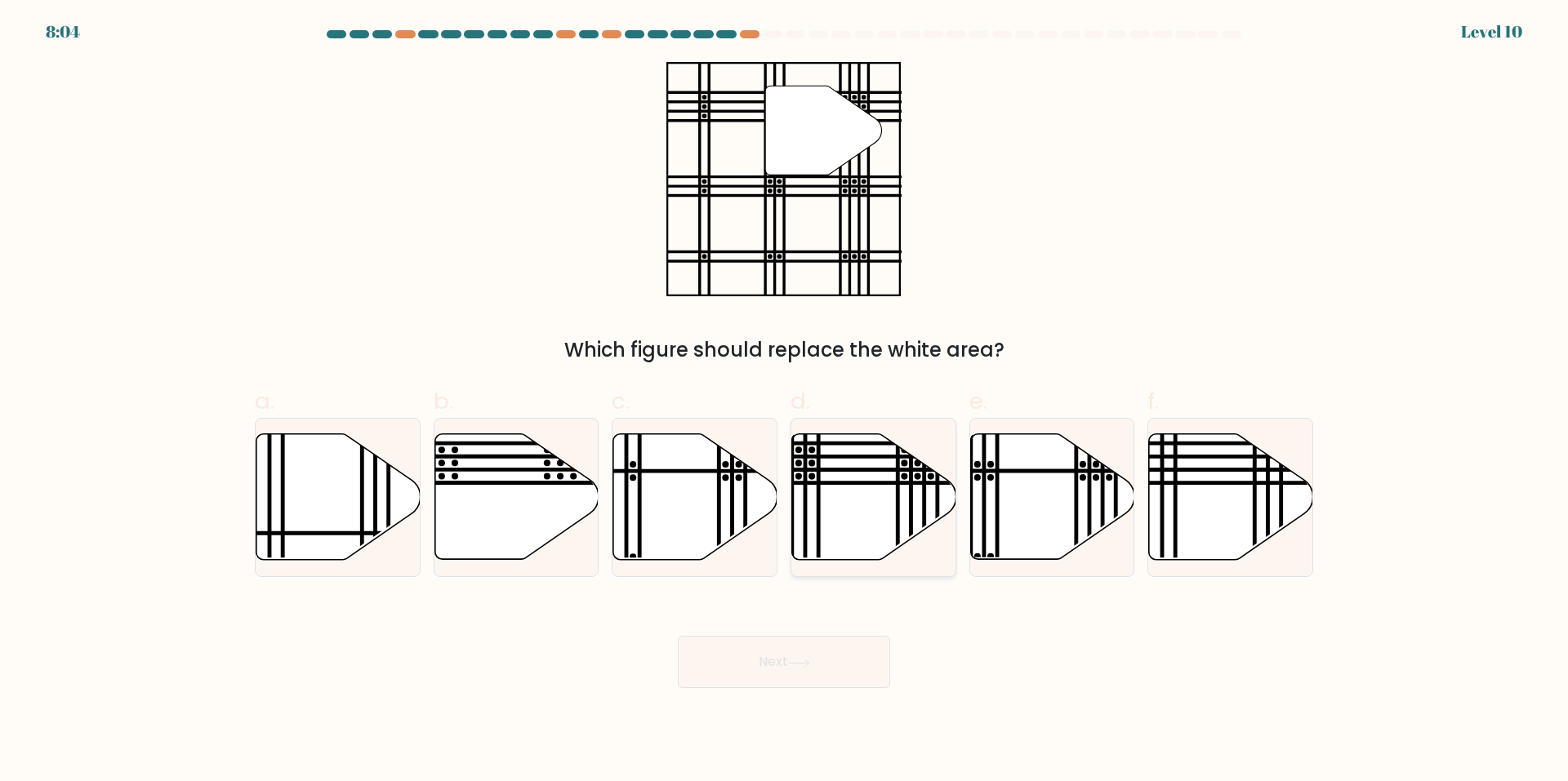
click at [946, 489] on icon at bounding box center [873, 496] width 164 height 125
click at [785, 401] on input "d." at bounding box center [784, 396] width 1 height 11
radio input "true"
click at [791, 671] on button "Next" at bounding box center [784, 662] width 212 height 53
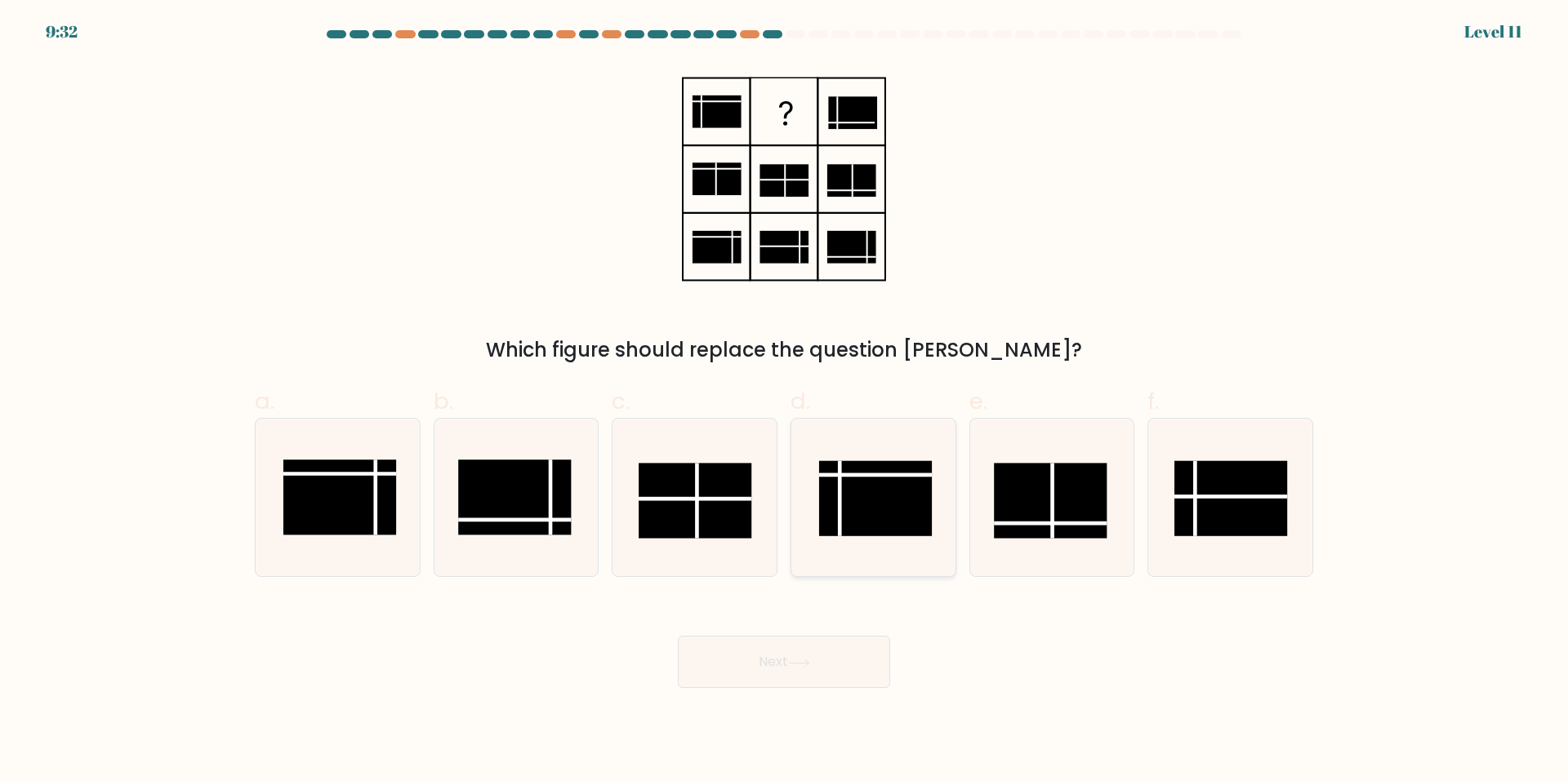
click at [866, 497] on rect at bounding box center [875, 499] width 113 height 75
click at [785, 401] on input "d." at bounding box center [784, 396] width 1 height 11
radio input "true"
click at [835, 682] on button "Next" at bounding box center [784, 662] width 212 height 53
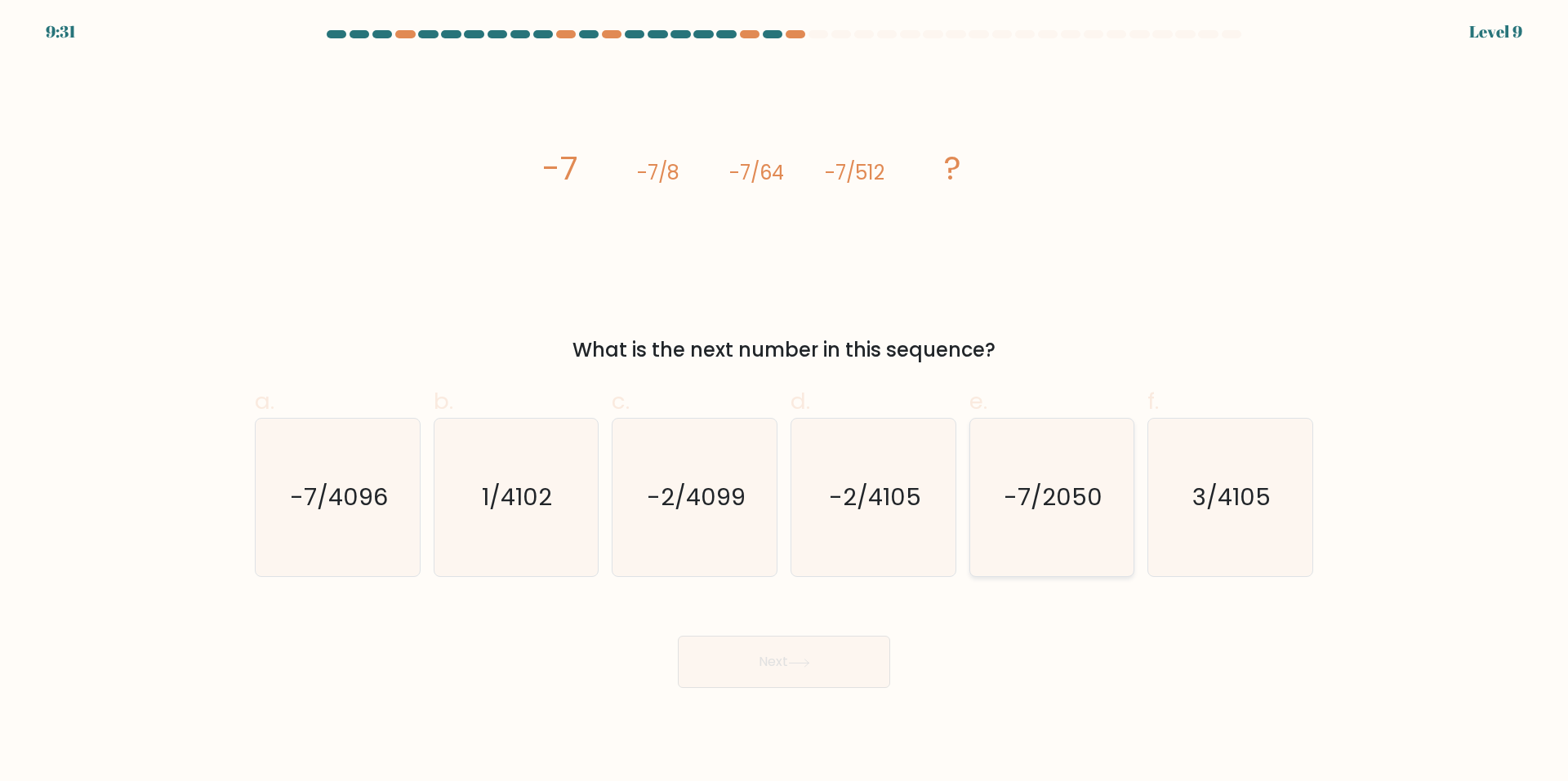
click at [1080, 516] on icon "-7/2050" at bounding box center [1051, 498] width 158 height 158
click at [785, 401] on input "e. -7/2050" at bounding box center [784, 396] width 1 height 11
radio input "true"
click at [803, 662] on icon at bounding box center [799, 664] width 22 height 9
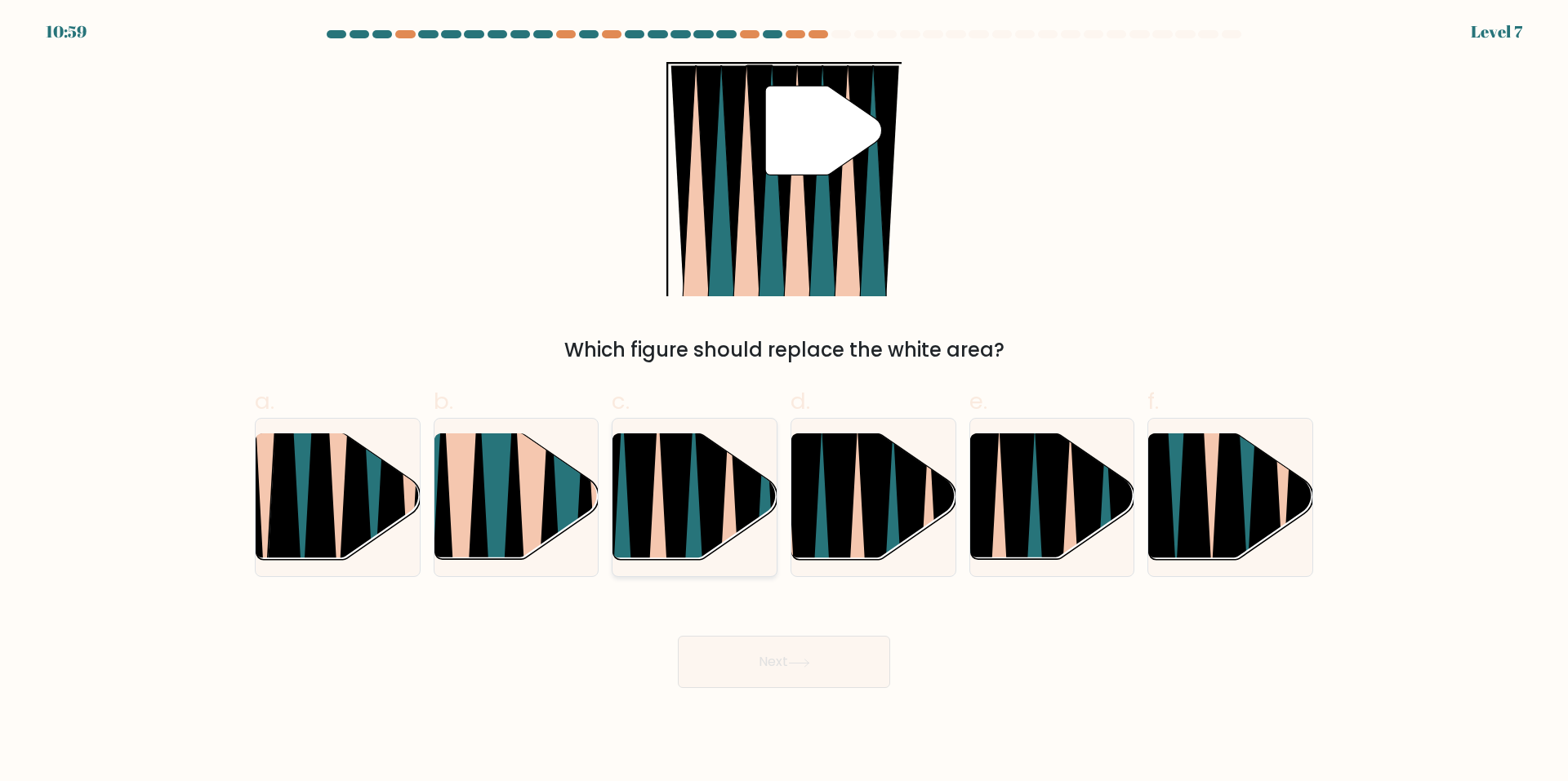
click at [665, 486] on icon at bounding box center [677, 569] width 36 height 327
click at [784, 401] on input "c." at bounding box center [784, 396] width 1 height 11
radio input "true"
click at [800, 681] on button "Next" at bounding box center [784, 662] width 212 height 53
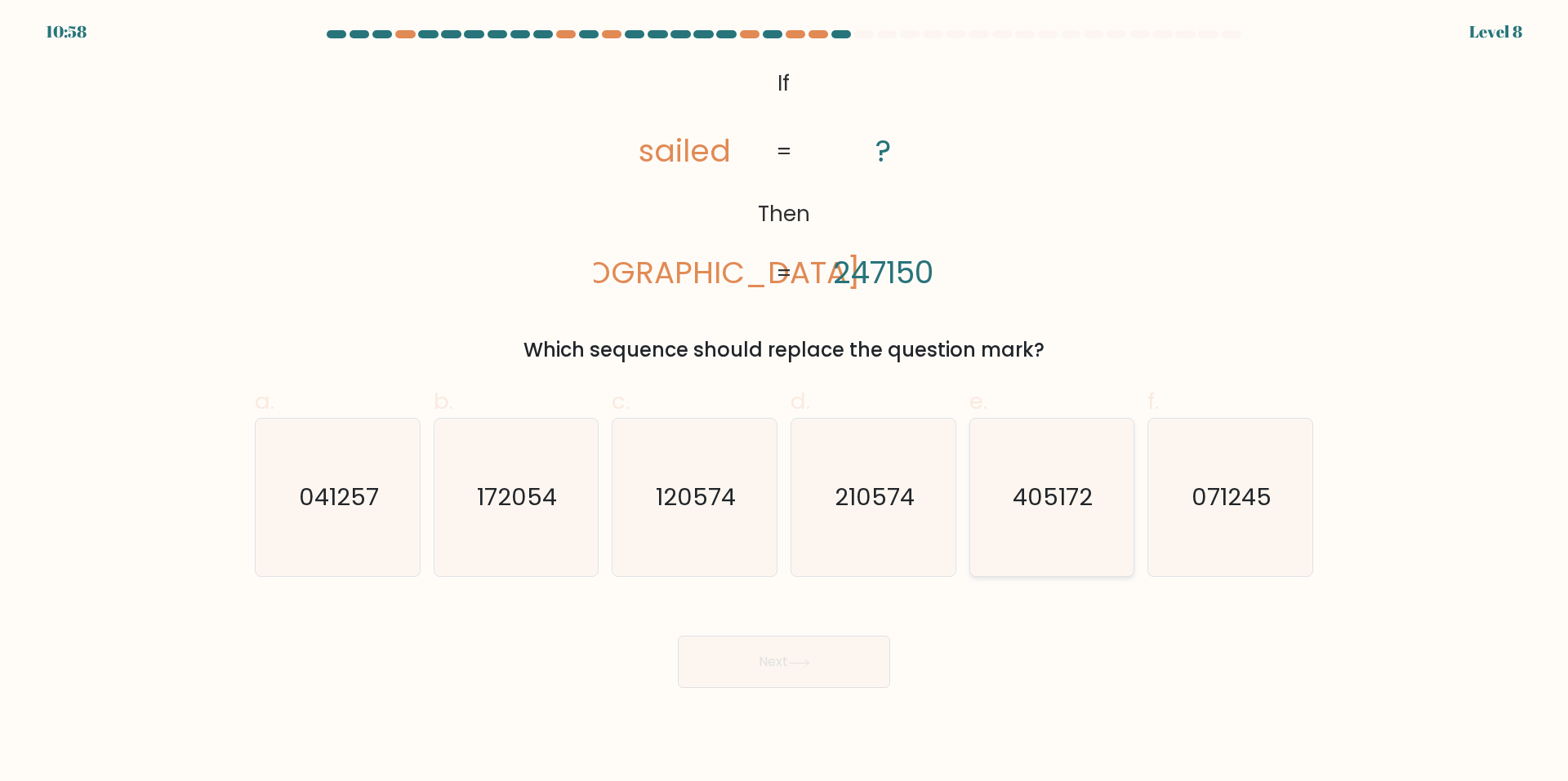
click at [972, 506] on div "405172" at bounding box center [1051, 498] width 166 height 160
click at [785, 401] on input "e. 405172" at bounding box center [784, 396] width 1 height 11
radio input "true"
click at [788, 676] on button "Next" at bounding box center [784, 662] width 212 height 53
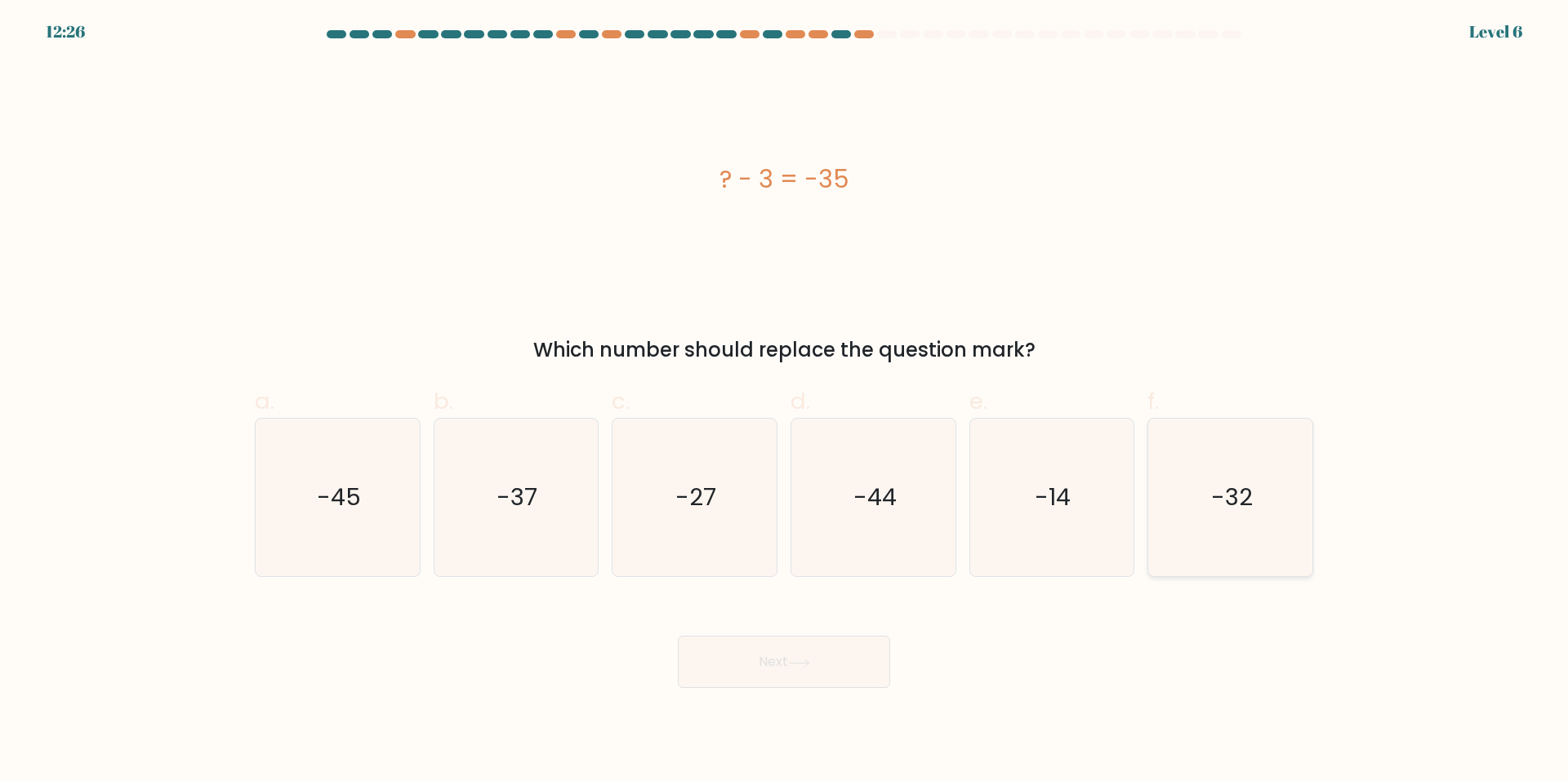
click at [1180, 499] on icon "-32" at bounding box center [1230, 498] width 158 height 158
click at [785, 401] on input "f. -32" at bounding box center [784, 396] width 1 height 11
radio input "true"
click at [793, 659] on icon at bounding box center [799, 664] width 22 height 9
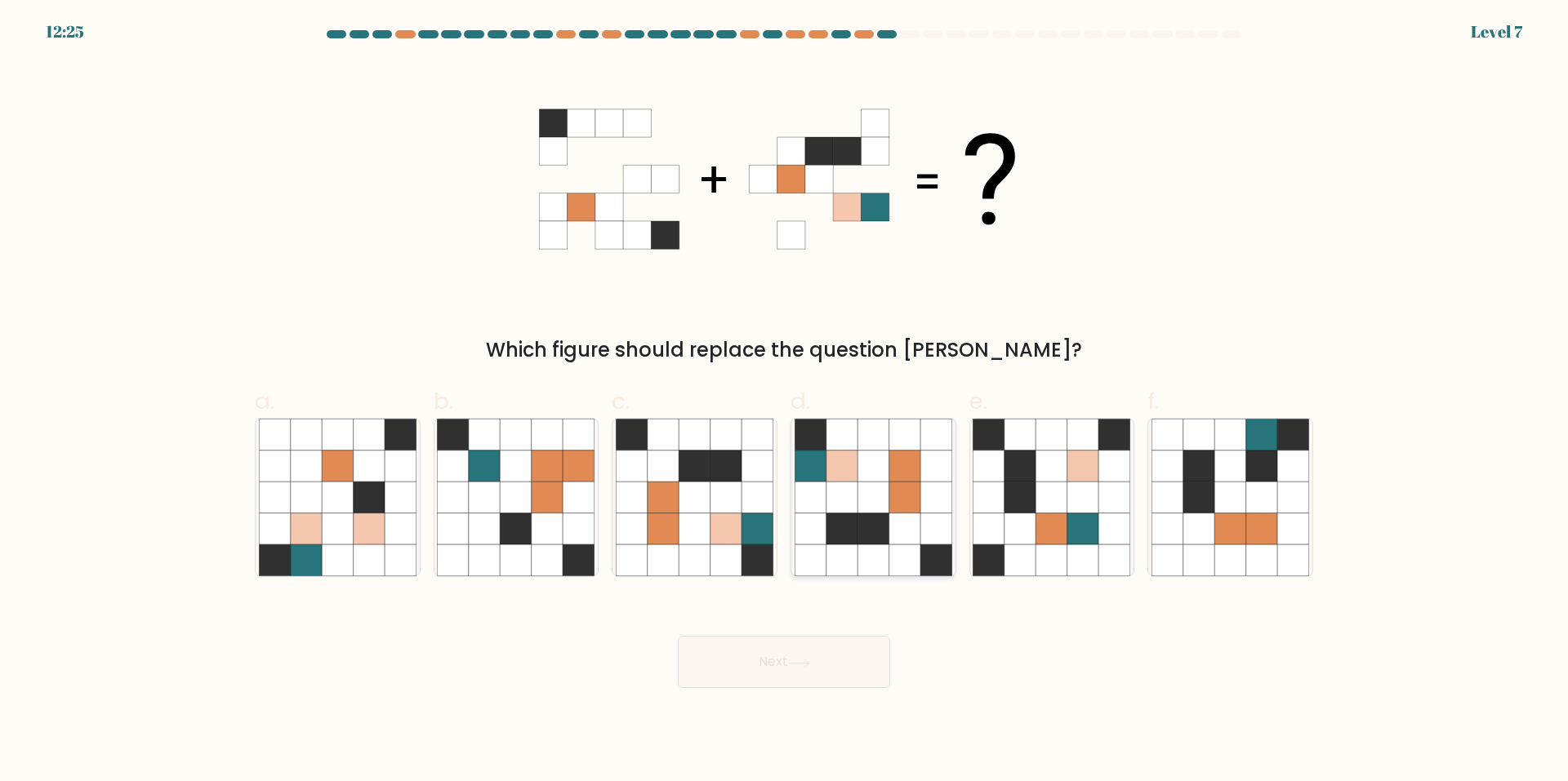
click at [892, 495] on icon at bounding box center [904, 497] width 31 height 31
click at [785, 401] on input "d." at bounding box center [784, 396] width 1 height 11
radio input "true"
drag, startPoint x: 797, startPoint y: 657, endPoint x: 944, endPoint y: 550, distance: 181.8
click at [798, 657] on button "Next" at bounding box center [784, 662] width 212 height 53
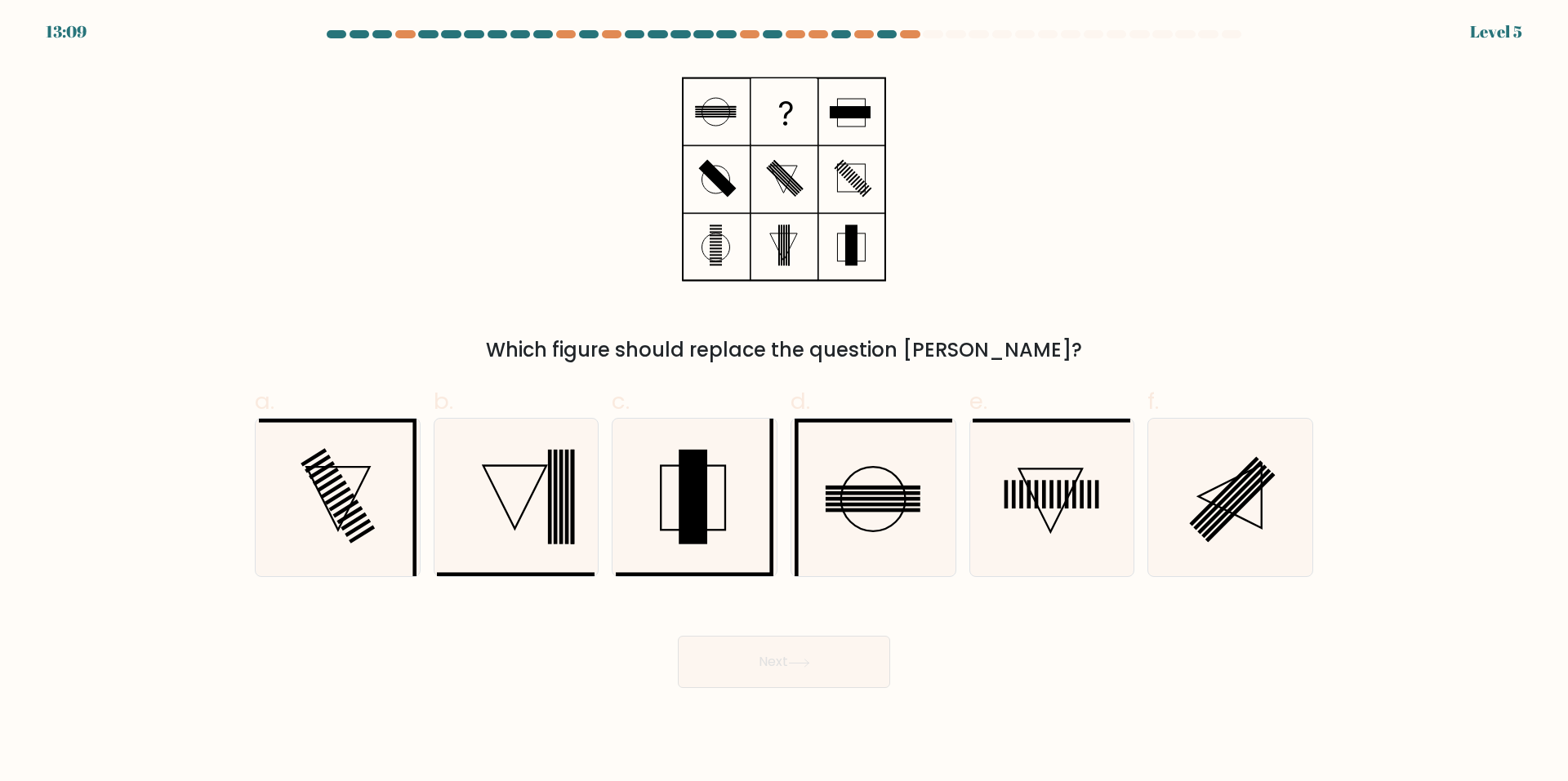
click at [1117, 485] on icon at bounding box center [1051, 498] width 158 height 158
click at [785, 401] on input "e." at bounding box center [784, 396] width 1 height 11
radio input "true"
click at [747, 653] on button "Next" at bounding box center [784, 662] width 212 height 53
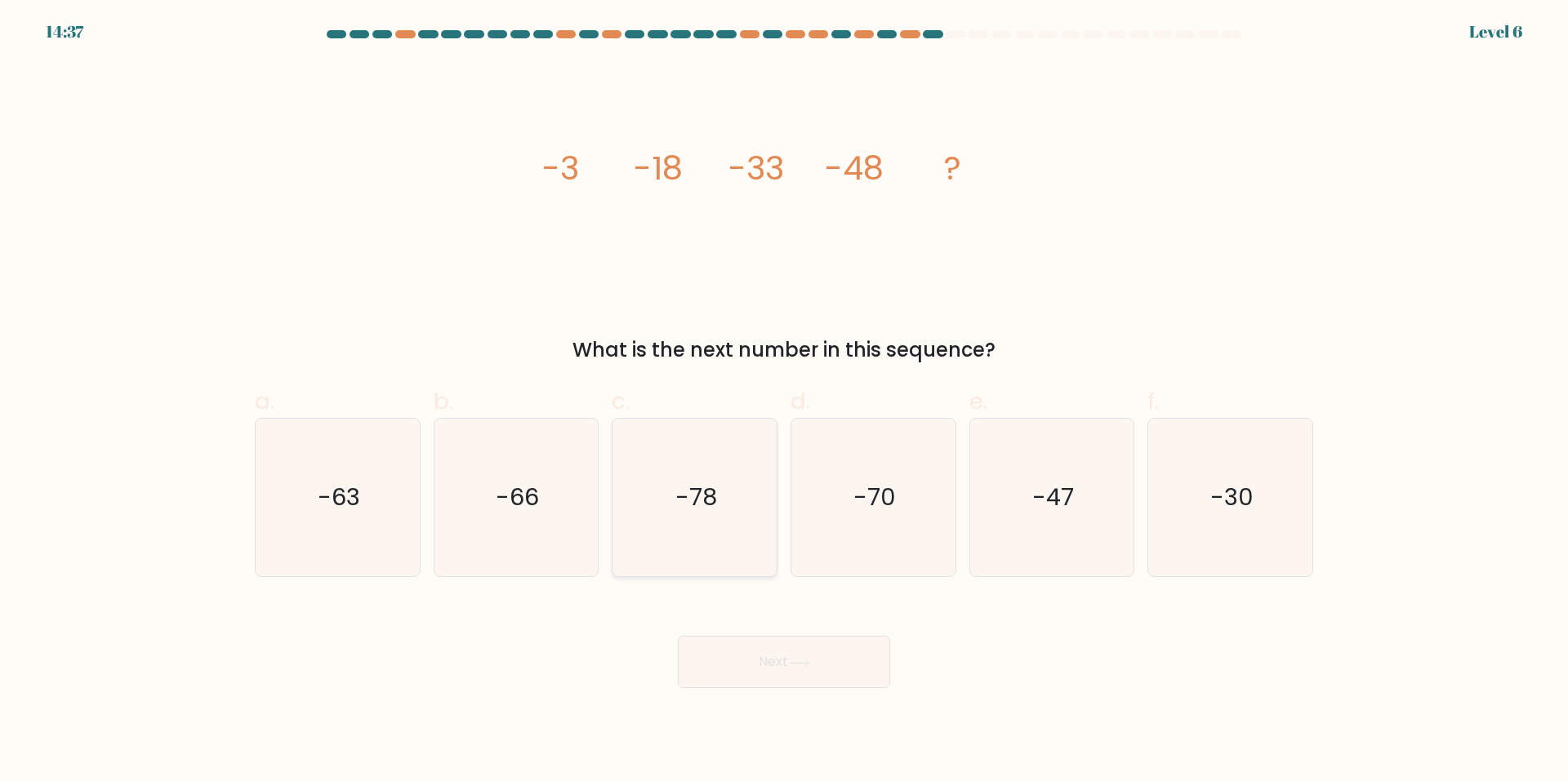
click at [637, 503] on icon "-78" at bounding box center [695, 498] width 158 height 158
click at [784, 401] on input "c. -78" at bounding box center [784, 396] width 1 height 11
radio input "true"
click at [828, 657] on button "Next" at bounding box center [784, 662] width 212 height 53
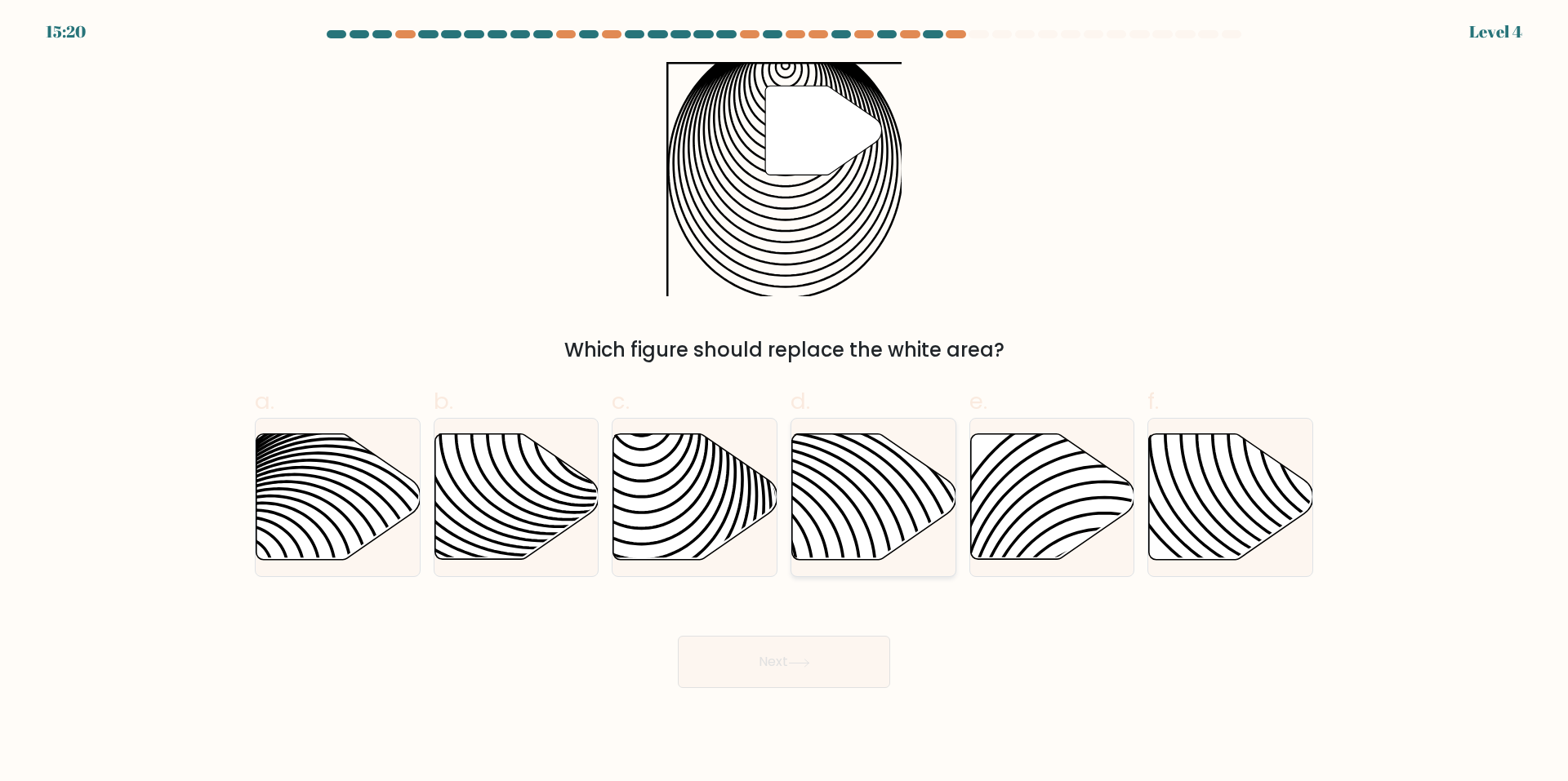
drag, startPoint x: 866, startPoint y: 539, endPoint x: 861, endPoint y: 569, distance: 30.4
click at [867, 539] on icon at bounding box center [873, 496] width 164 height 125
click at [785, 401] on input "d." at bounding box center [784, 396] width 1 height 11
radio input "true"
drag, startPoint x: 822, startPoint y: 645, endPoint x: 821, endPoint y: 665, distance: 20.0
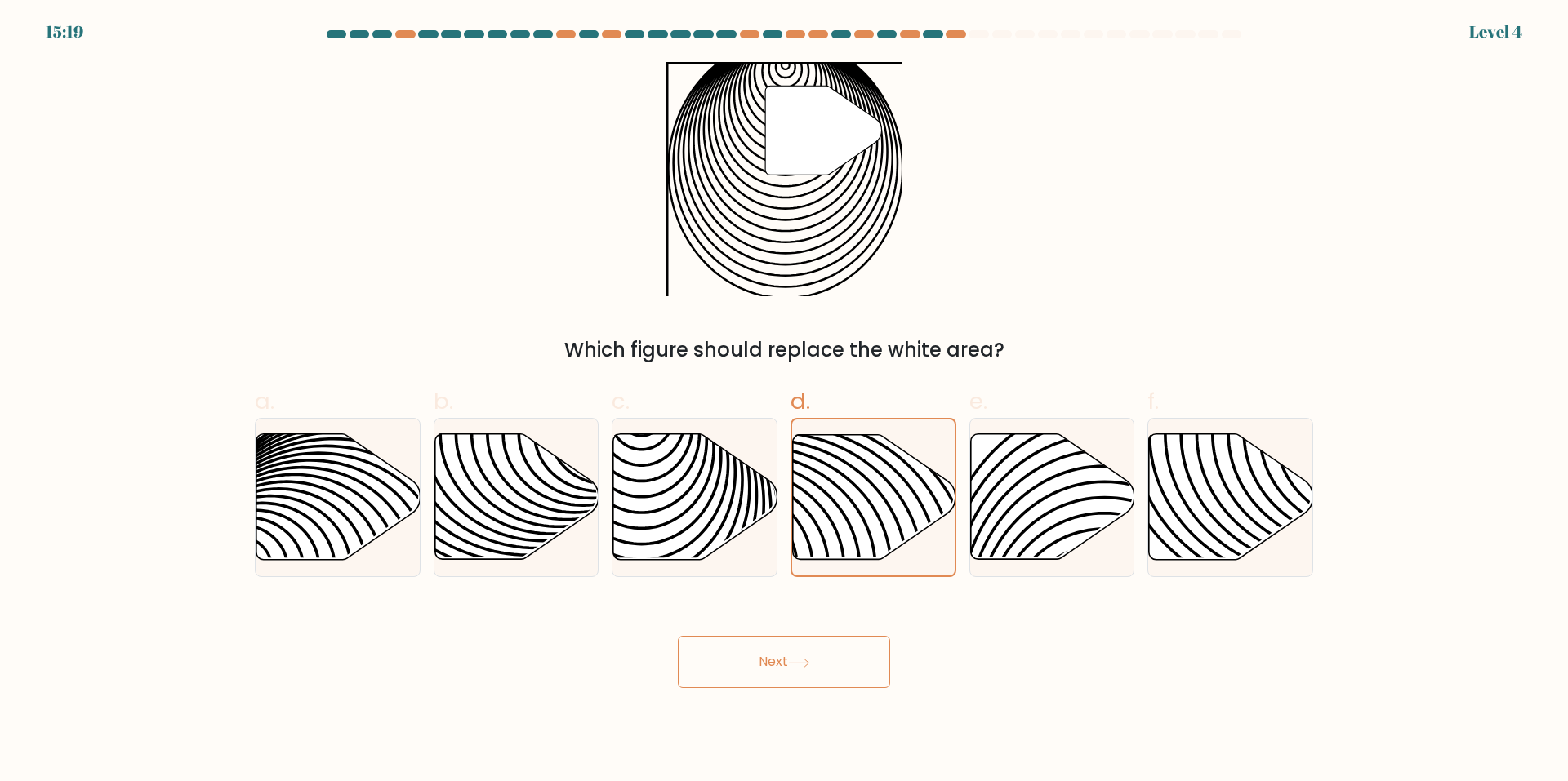
click at [822, 652] on button "Next" at bounding box center [784, 662] width 212 height 53
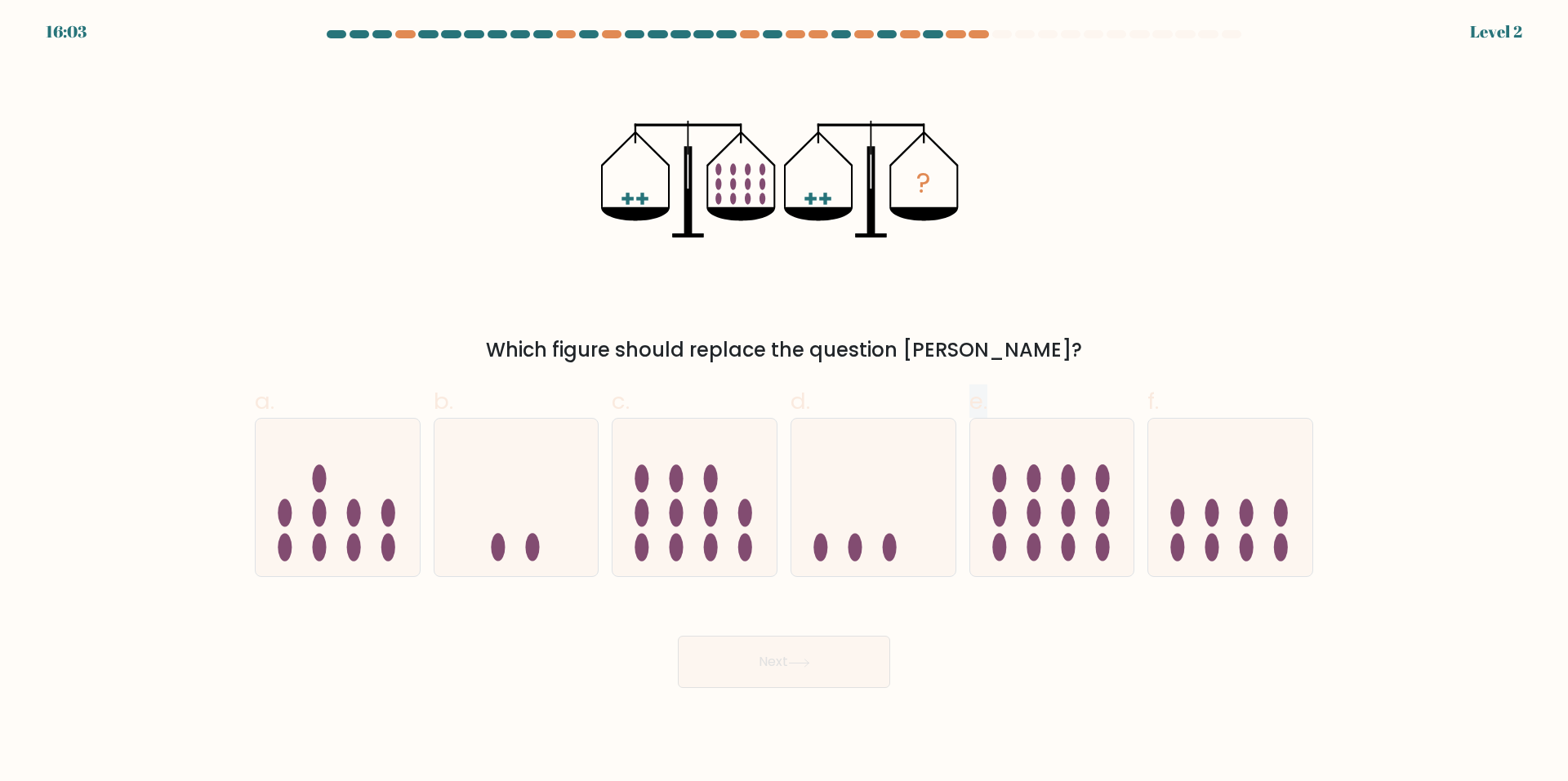
click at [964, 478] on div "a. b. c." at bounding box center [784, 474] width 1072 height 206
drag, startPoint x: 964, startPoint y: 478, endPoint x: 929, endPoint y: 531, distance: 63.5
click at [929, 531] on icon at bounding box center [873, 498] width 164 height 136
click at [785, 401] on input "d." at bounding box center [784, 396] width 1 height 11
radio input "true"
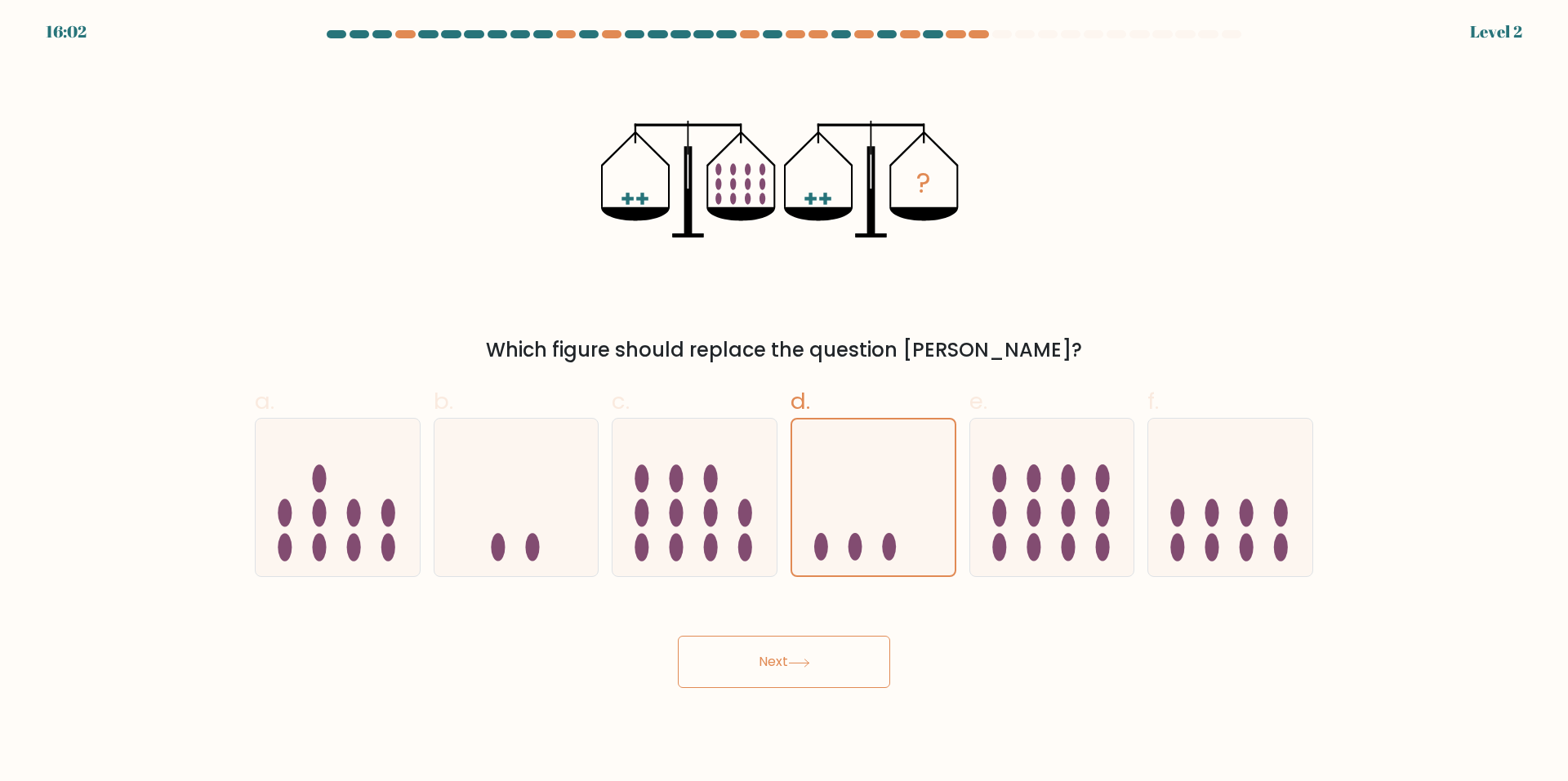
click at [822, 663] on button "Next" at bounding box center [784, 662] width 212 height 53
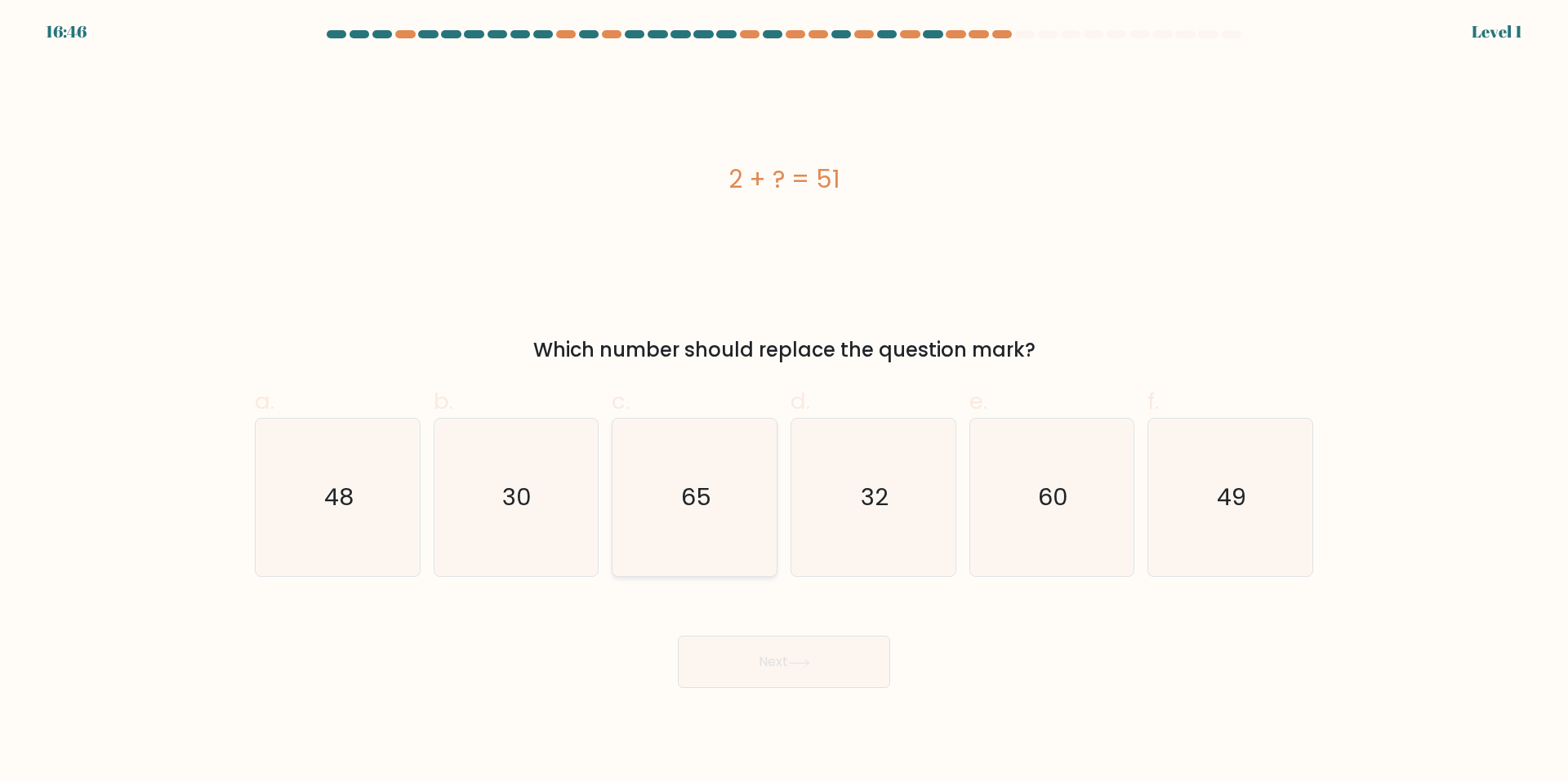
click at [721, 508] on icon "65" at bounding box center [695, 498] width 158 height 158
click at [784, 401] on input "c. 65" at bounding box center [784, 396] width 1 height 11
radio input "true"
drag, startPoint x: 830, startPoint y: 655, endPoint x: 839, endPoint y: 620, distance: 36.1
click at [830, 657] on button "Next" at bounding box center [784, 662] width 212 height 53
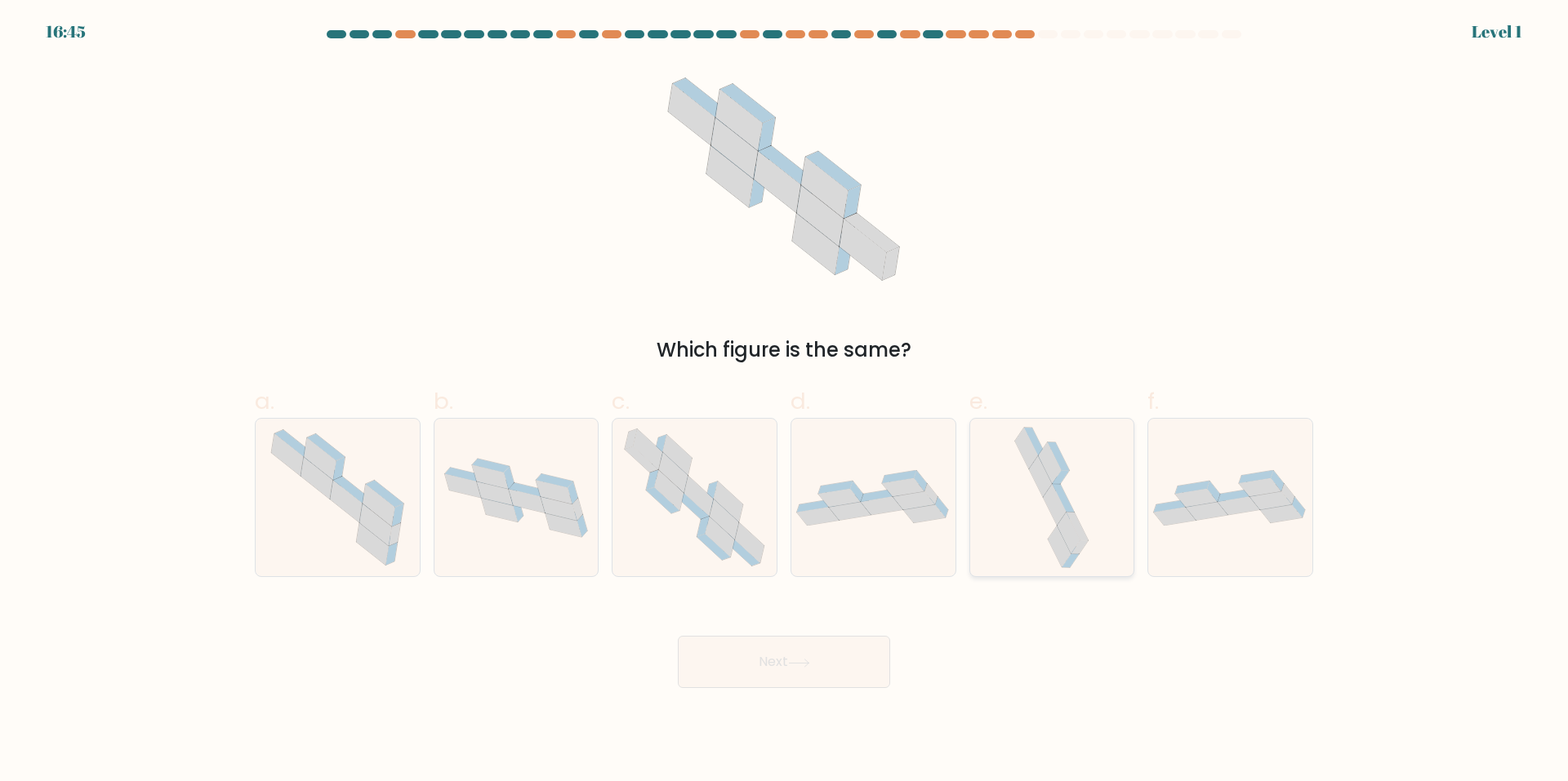
drag, startPoint x: 1000, startPoint y: 508, endPoint x: 1106, endPoint y: 497, distance: 106.6
click at [1106, 496] on div at bounding box center [1051, 498] width 166 height 160
click at [785, 401] on input "e." at bounding box center [784, 396] width 1 height 11
radio input "true"
click at [821, 660] on button "Next" at bounding box center [784, 662] width 212 height 53
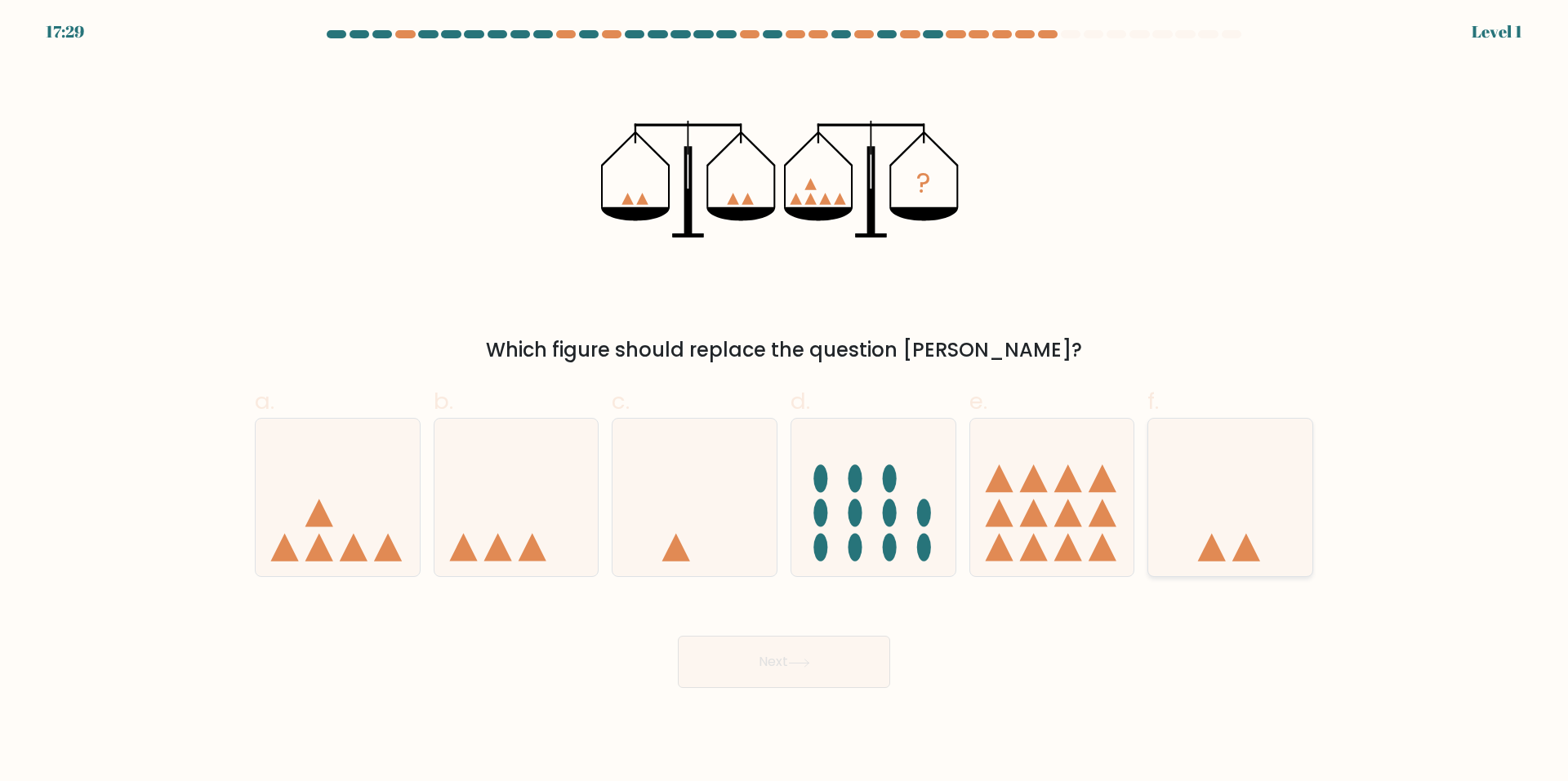
click at [1208, 505] on icon at bounding box center [1229, 498] width 164 height 136
click at [785, 401] on input "f." at bounding box center [784, 396] width 1 height 11
radio input "true"
click at [812, 678] on button "Next" at bounding box center [784, 662] width 212 height 53
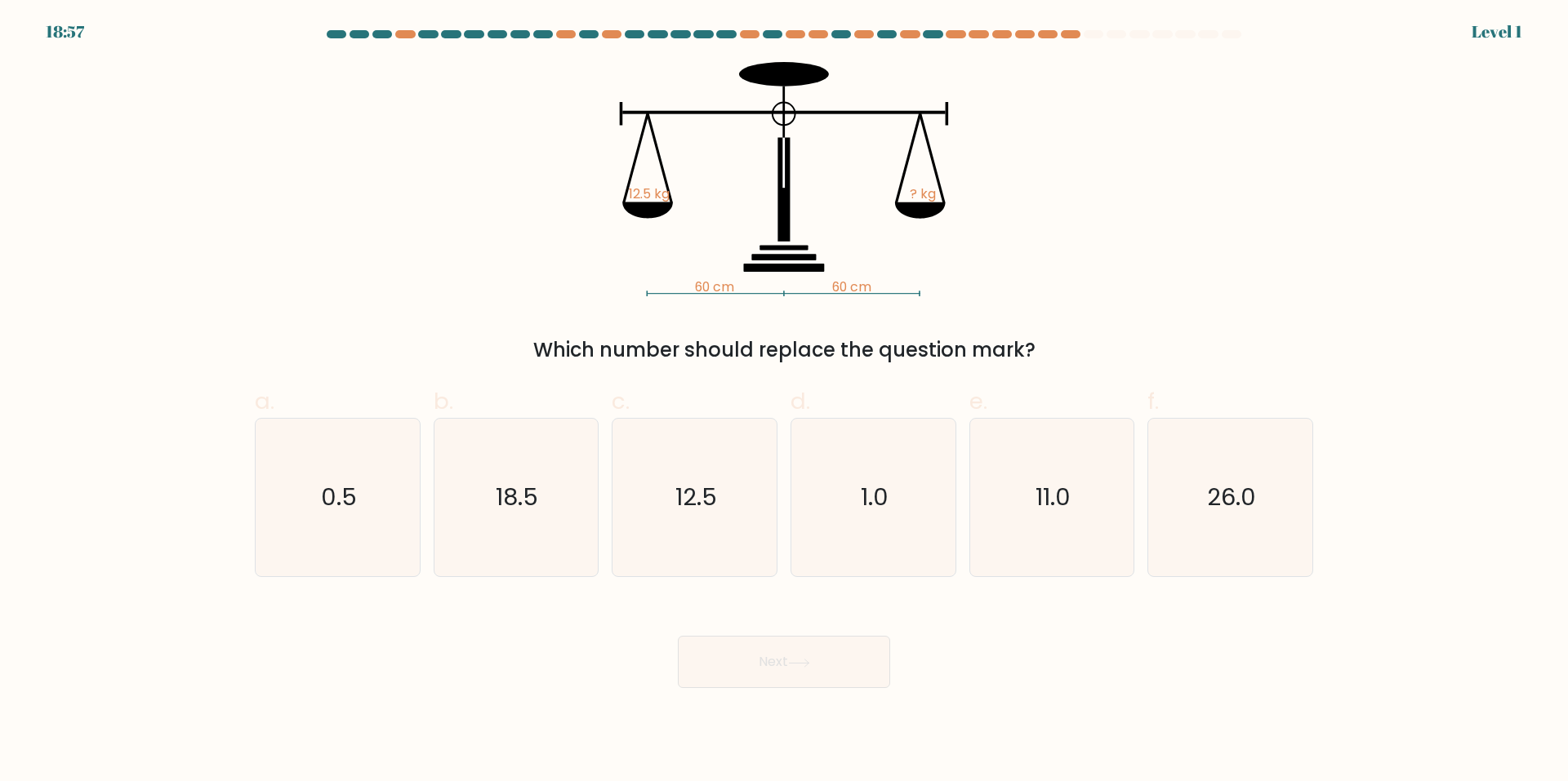
click at [909, 653] on div "Next" at bounding box center [783, 643] width 1078 height 91
click at [912, 530] on icon "1.0" at bounding box center [873, 498] width 158 height 158
click at [785, 401] on input "d. 1.0" at bounding box center [784, 396] width 1 height 11
radio input "true"
click at [791, 664] on button "Next" at bounding box center [784, 662] width 212 height 53
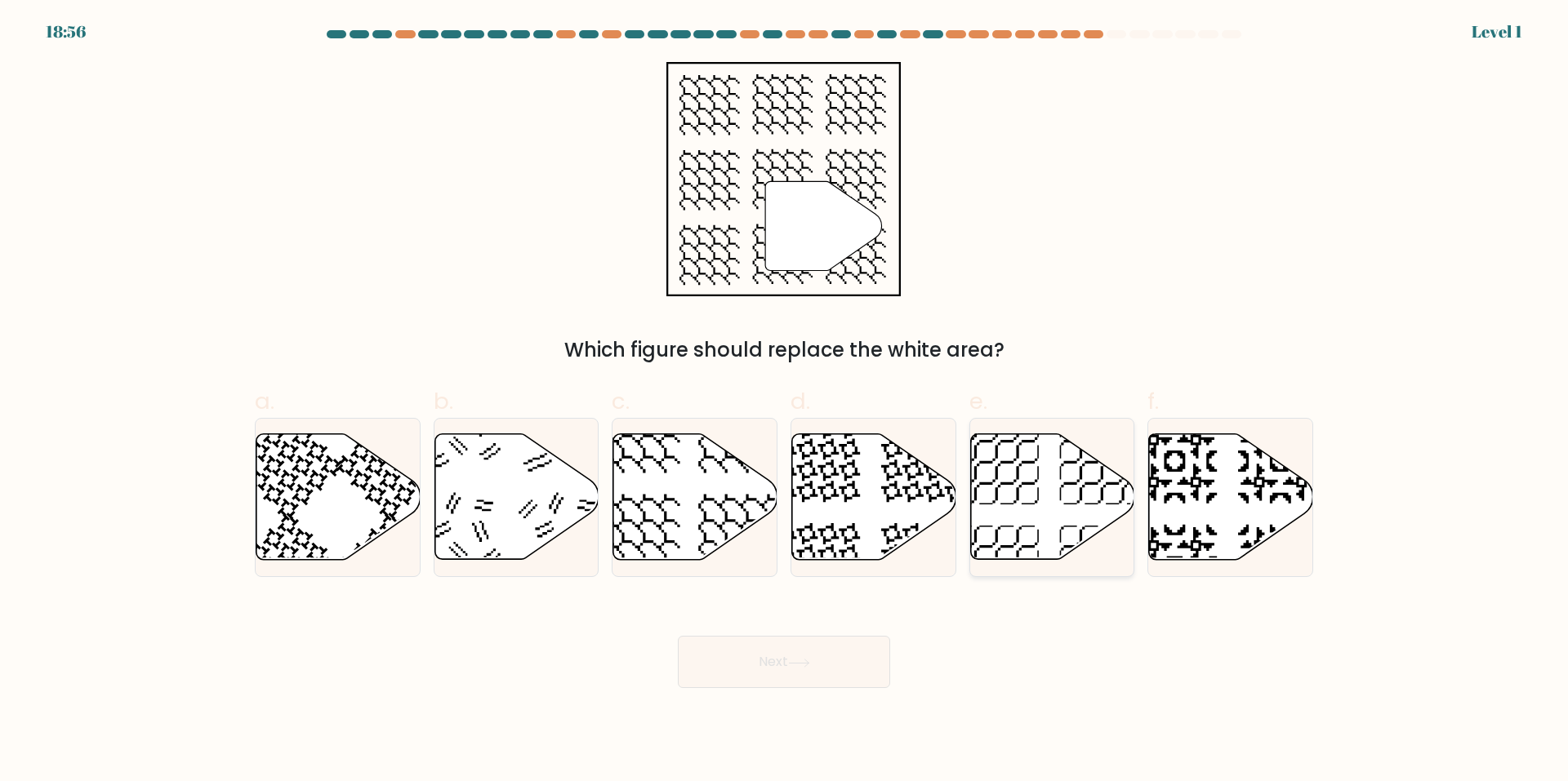
drag, startPoint x: 1080, startPoint y: 493, endPoint x: 1048, endPoint y: 549, distance: 64.5
click at [1081, 493] on icon at bounding box center [1102, 463] width 85 height 85
click at [785, 401] on input "e." at bounding box center [784, 396] width 1 height 11
radio input "true"
click at [815, 648] on button "Next" at bounding box center [784, 662] width 212 height 53
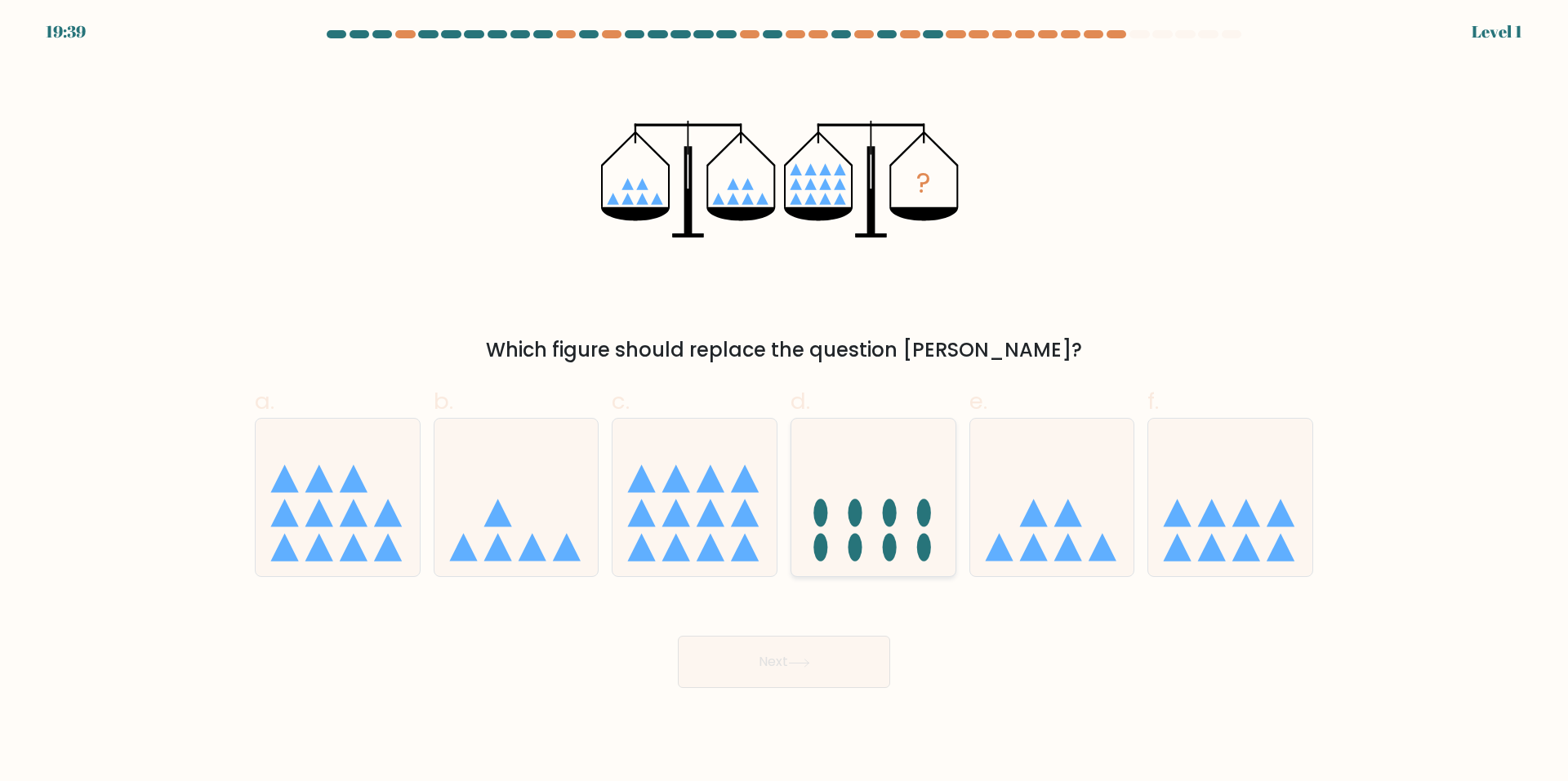
click at [854, 536] on ellipse at bounding box center [856, 547] width 14 height 28
click at [785, 401] on input "d." at bounding box center [784, 396] width 1 height 11
radio input "true"
click at [774, 647] on button "Next" at bounding box center [784, 662] width 212 height 53
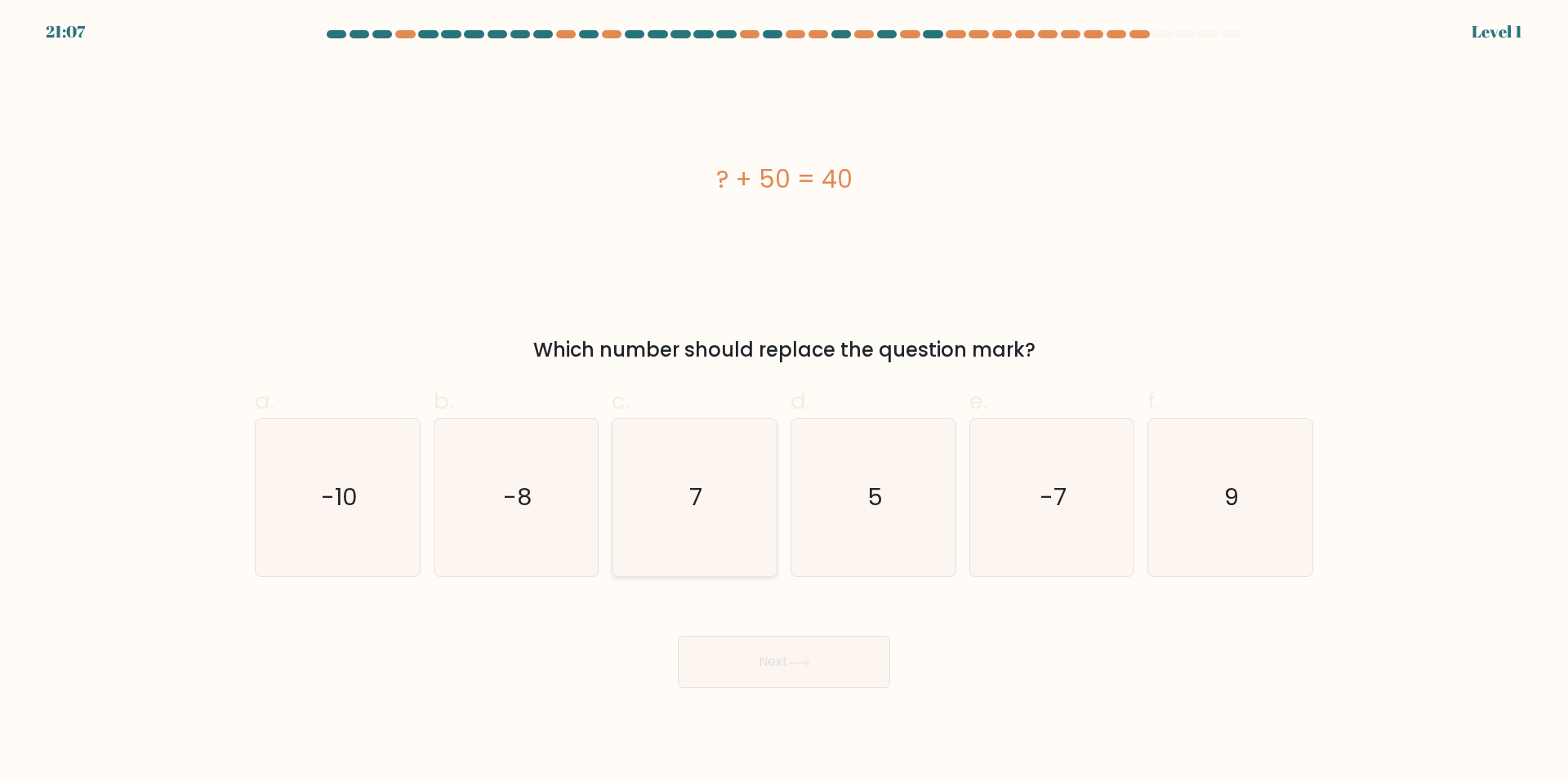
click at [700, 513] on text "7" at bounding box center [696, 497] width 13 height 32
click at [788, 674] on button "Next" at bounding box center [784, 662] width 212 height 53
click at [972, 494] on div "-7" at bounding box center [1051, 498] width 166 height 160
click at [785, 401] on input "e. -7" at bounding box center [784, 396] width 1 height 11
radio input "true"
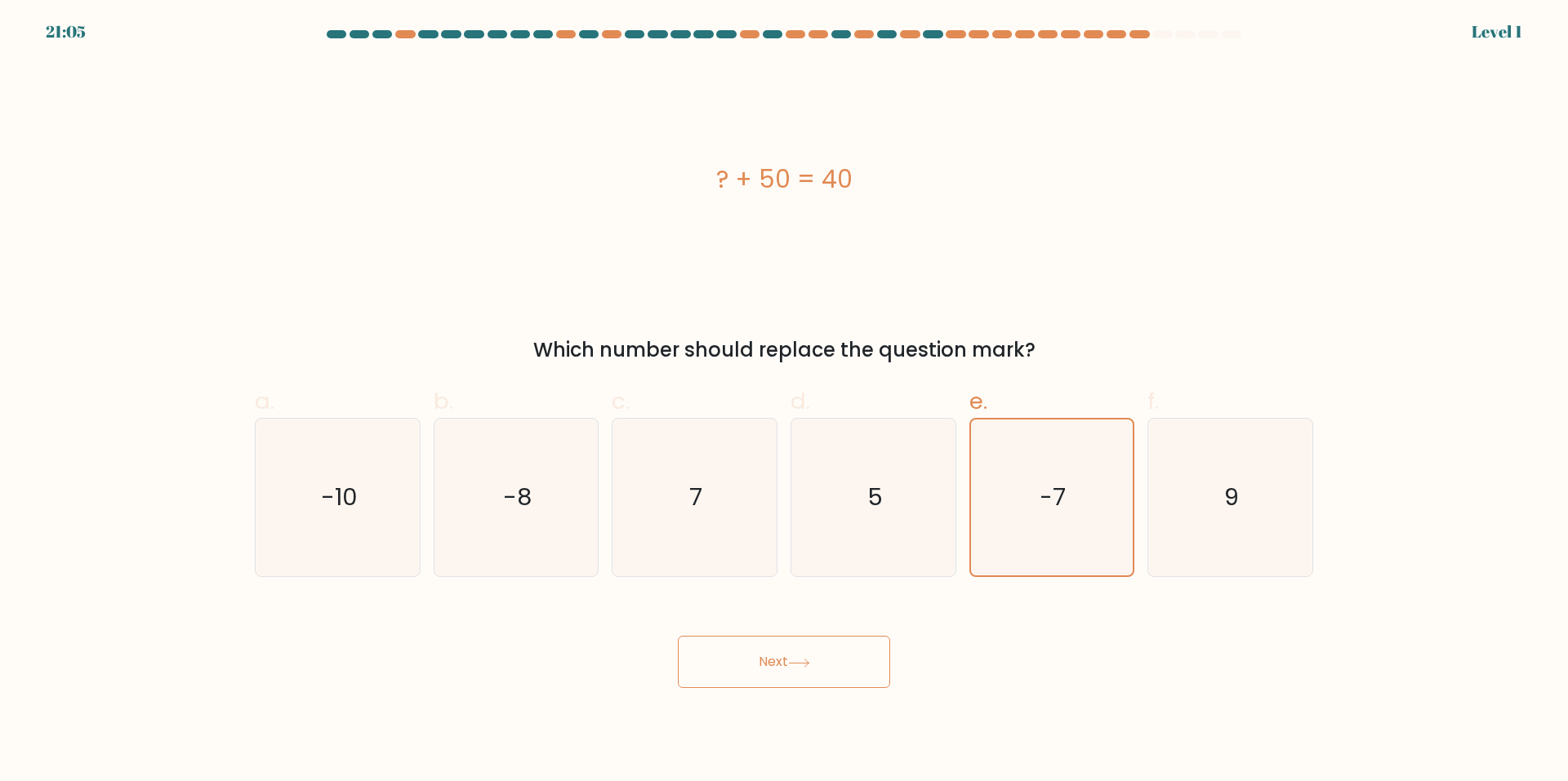
click at [752, 661] on button "Next" at bounding box center [784, 662] width 212 height 53
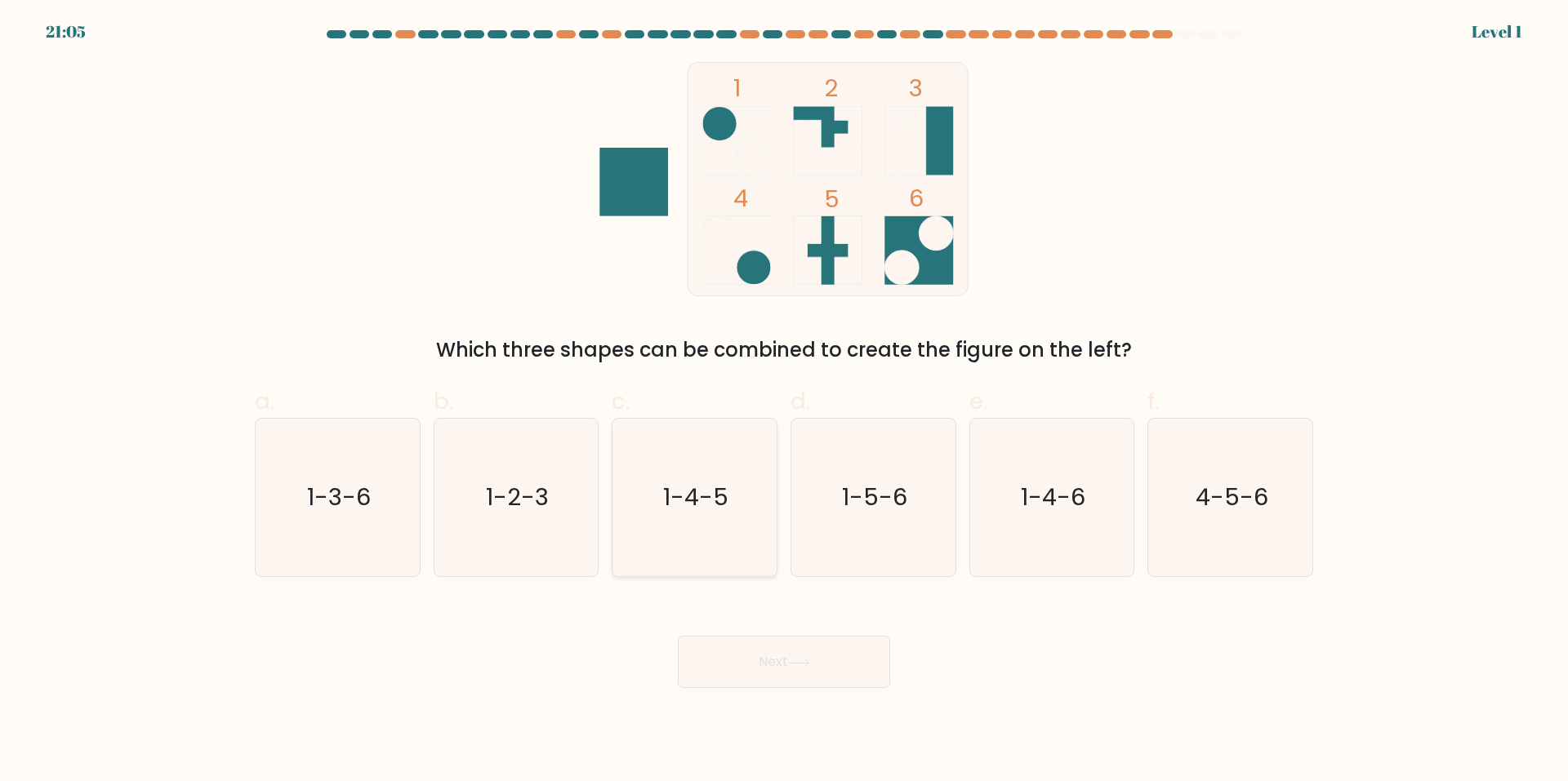
click at [734, 515] on icon "1-4-5" at bounding box center [695, 498] width 158 height 158
click at [784, 401] on input "c. 1-4-5" at bounding box center [784, 396] width 1 height 11
radio input "true"
click at [873, 679] on button "Next" at bounding box center [784, 662] width 212 height 53
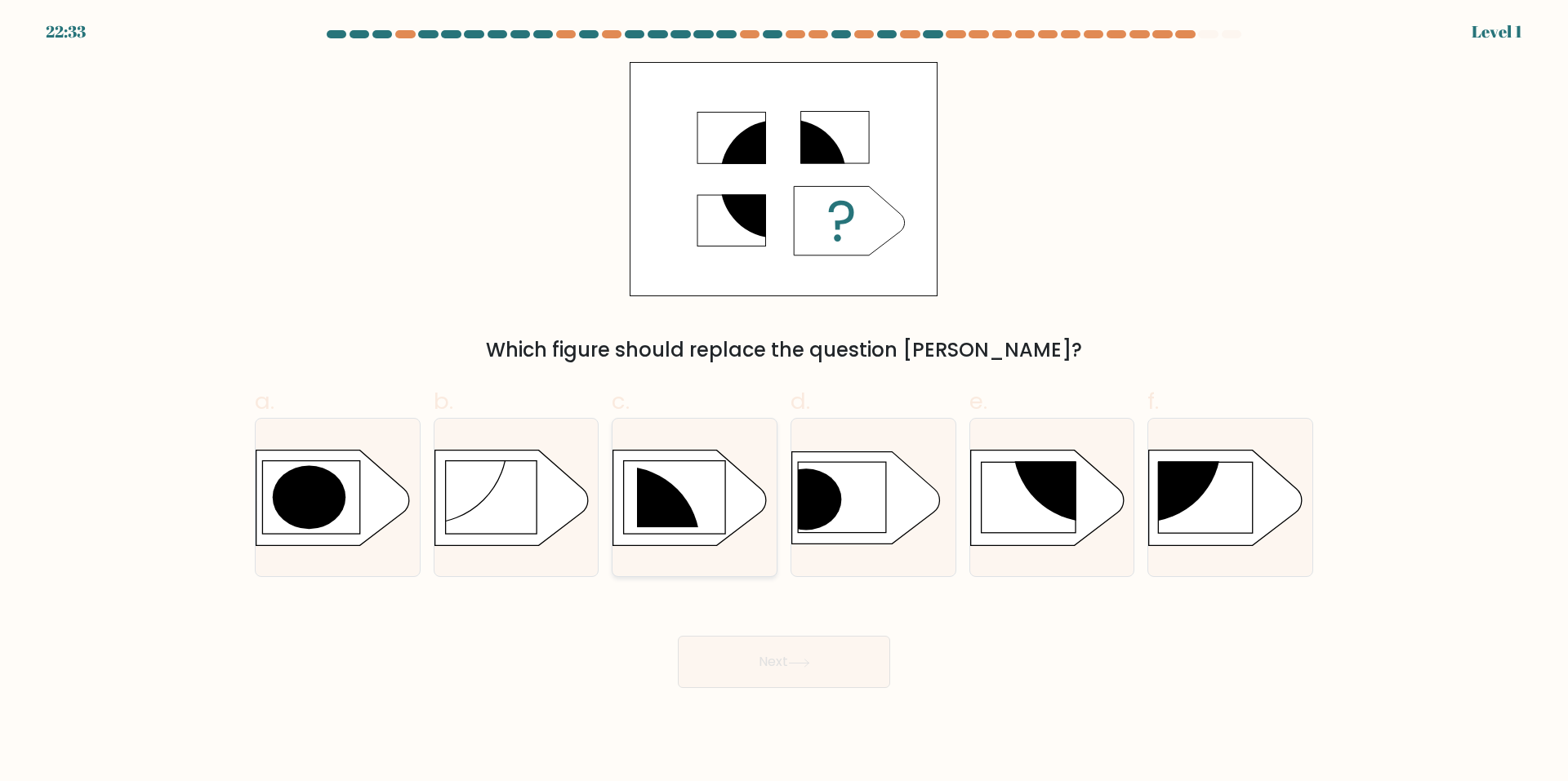
drag, startPoint x: 740, startPoint y: 515, endPoint x: 743, endPoint y: 522, distance: 7.6
click at [742, 515] on icon at bounding box center [689, 497] width 153 height 96
click at [784, 401] on input "c." at bounding box center [784, 396] width 1 height 11
radio input "true"
click at [786, 643] on button "Next" at bounding box center [784, 662] width 212 height 53
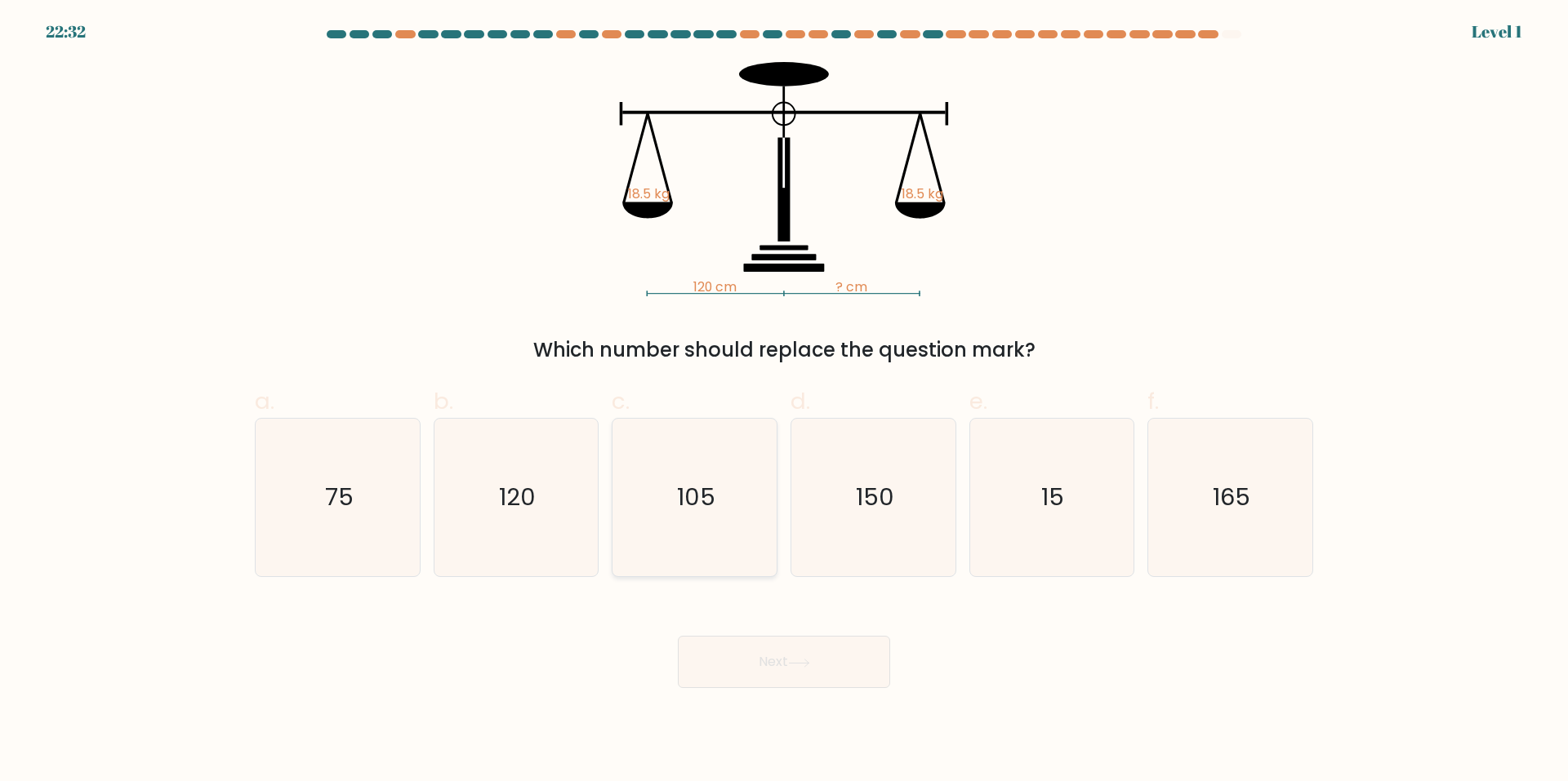
click at [633, 473] on icon "105" at bounding box center [695, 498] width 158 height 158
click at [784, 401] on input "c. 105" at bounding box center [784, 396] width 1 height 11
radio input "true"
click at [723, 678] on button "Next" at bounding box center [784, 662] width 212 height 53
